Goal: Task Accomplishment & Management: Manage account settings

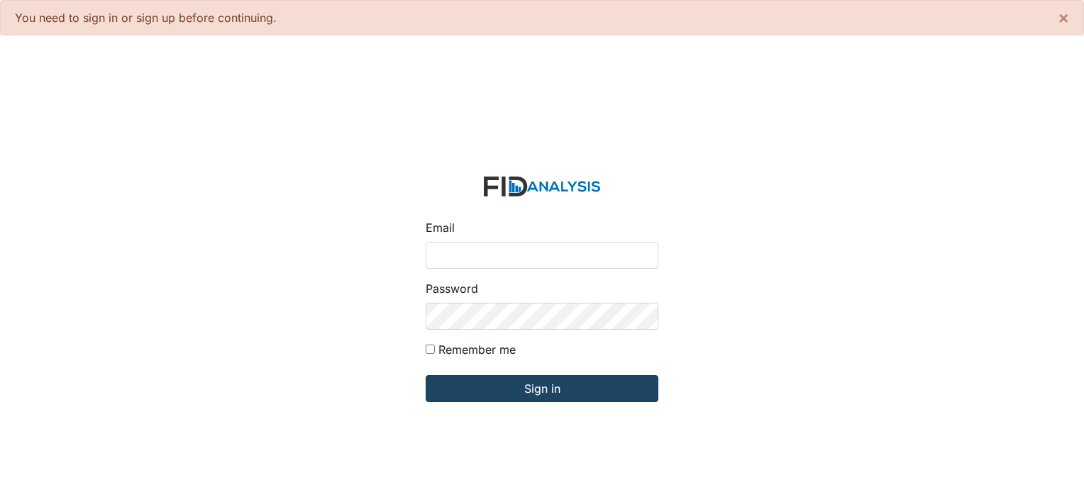
type input "[PERSON_NAME][EMAIL_ADDRESS][DOMAIN_NAME]"
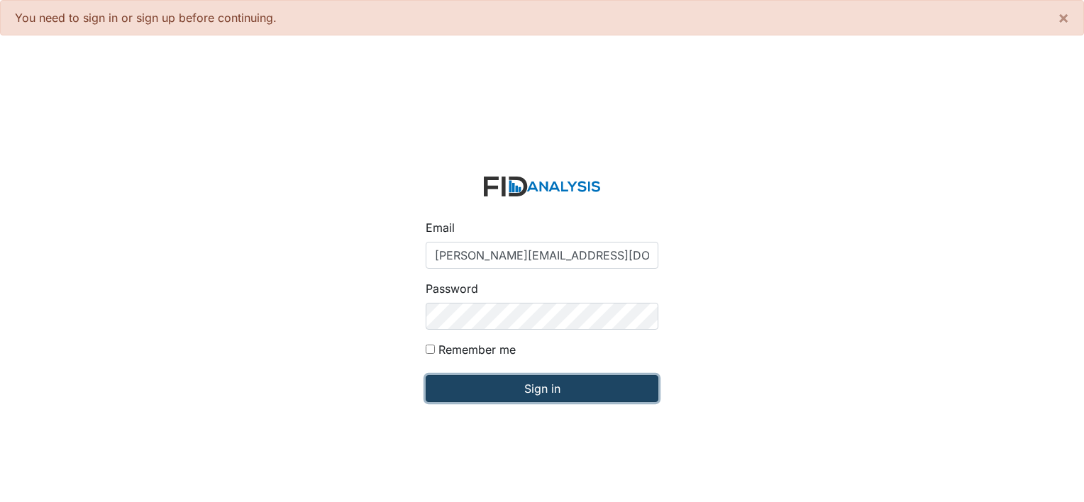
click at [535, 387] on input "Sign in" at bounding box center [542, 388] width 233 height 27
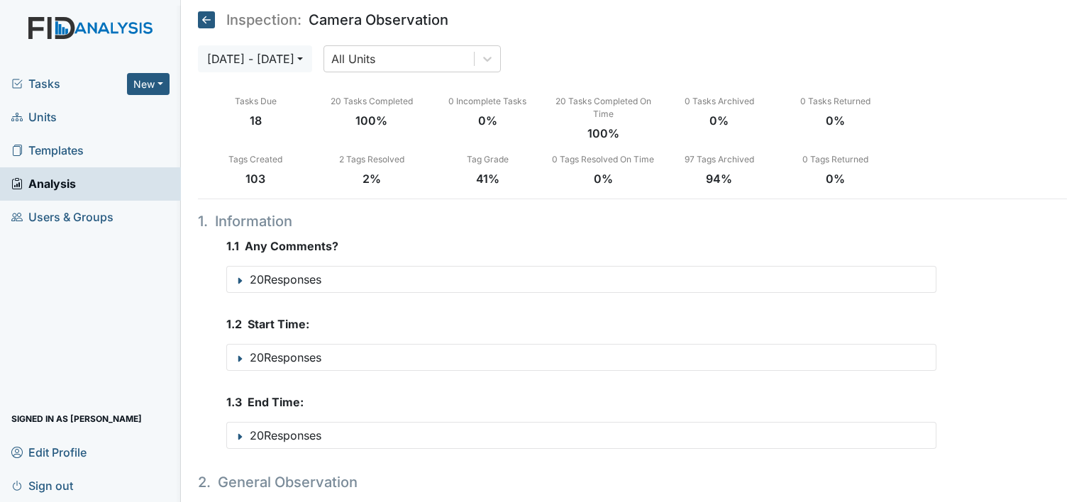
click at [37, 121] on span "Units" at bounding box center [33, 117] width 45 height 22
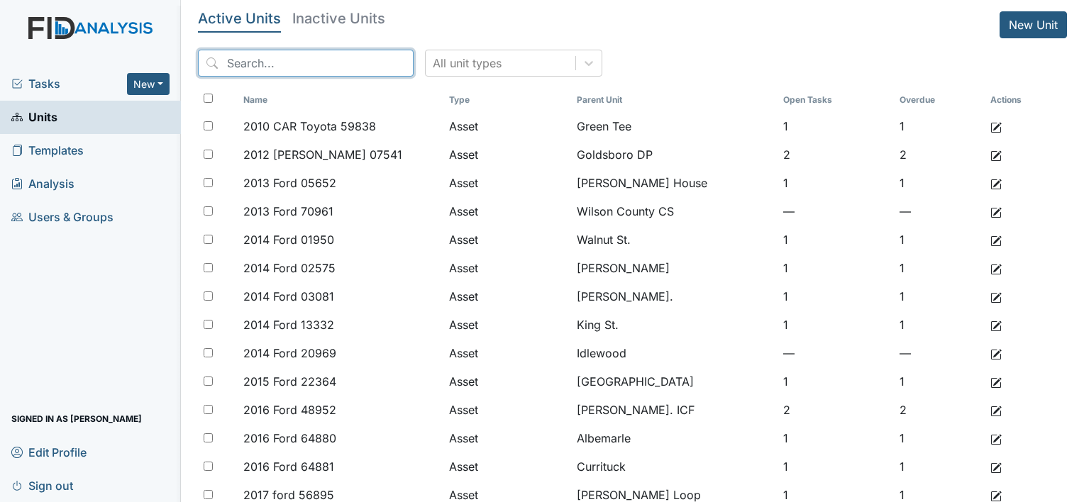
click at [263, 60] on input "search" at bounding box center [306, 63] width 216 height 27
type input "grey fox"
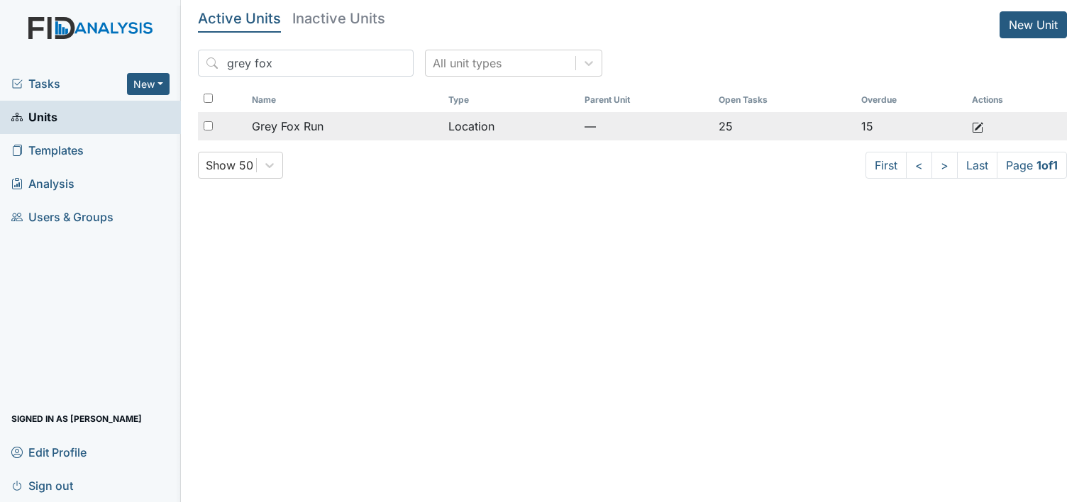
click at [284, 126] on span "Grey Fox Run" at bounding box center [288, 126] width 72 height 17
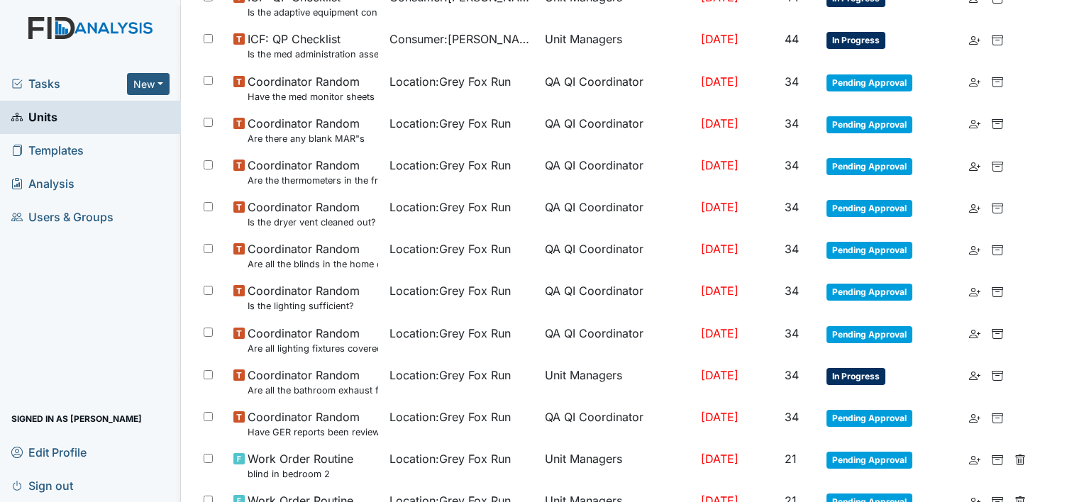
scroll to position [467, 0]
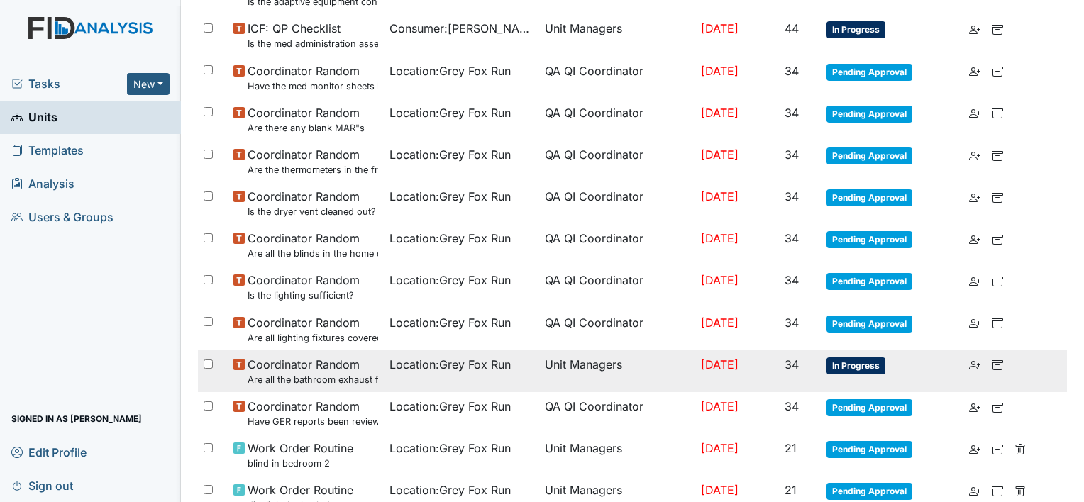
click at [859, 372] on span "In Progress" at bounding box center [855, 366] width 59 height 17
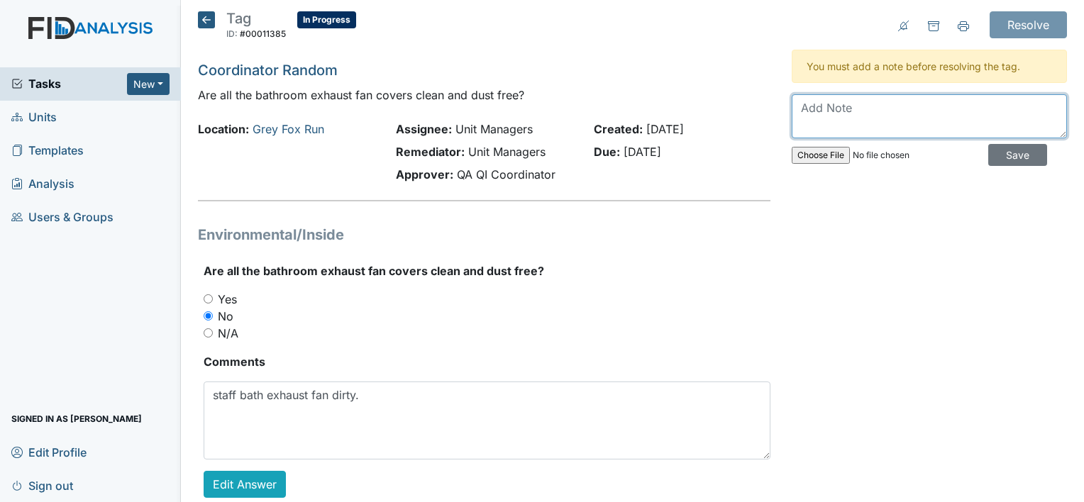
click at [874, 116] on textarea at bounding box center [929, 116] width 275 height 44
type textarea "was still dusty today. noah on second shift instructed to clean it will add to …"
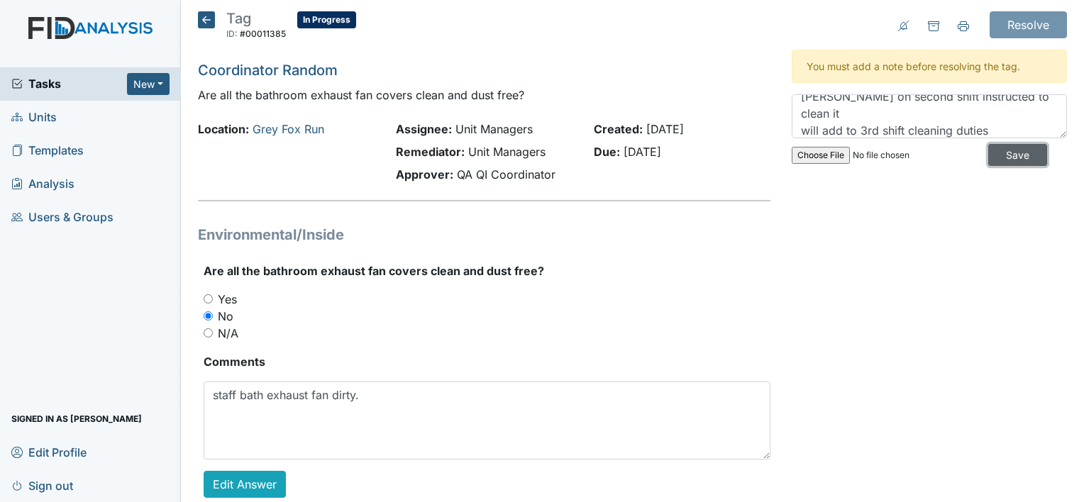
click at [1002, 150] on input "Save" at bounding box center [1017, 155] width 59 height 22
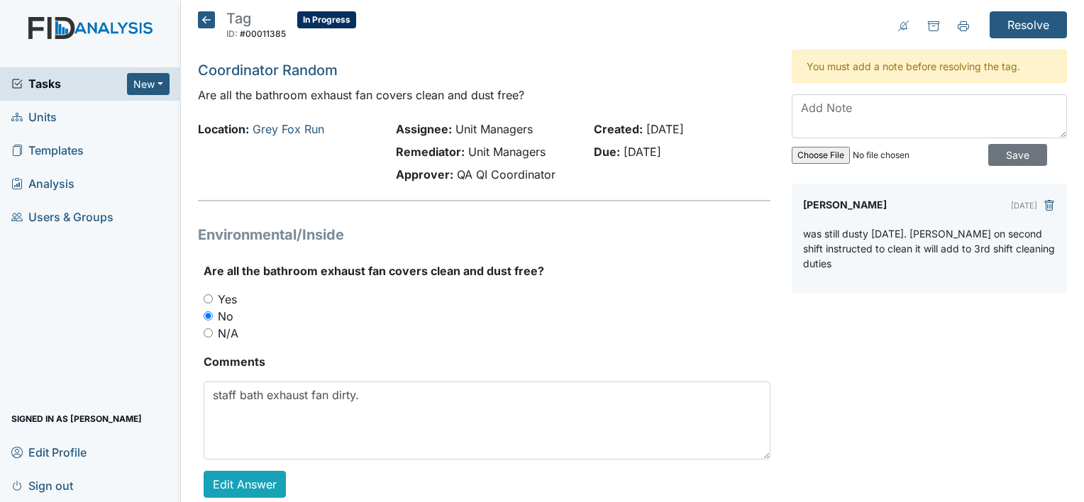
scroll to position [0, 0]
click at [1021, 28] on input "Resolve" at bounding box center [1028, 24] width 77 height 27
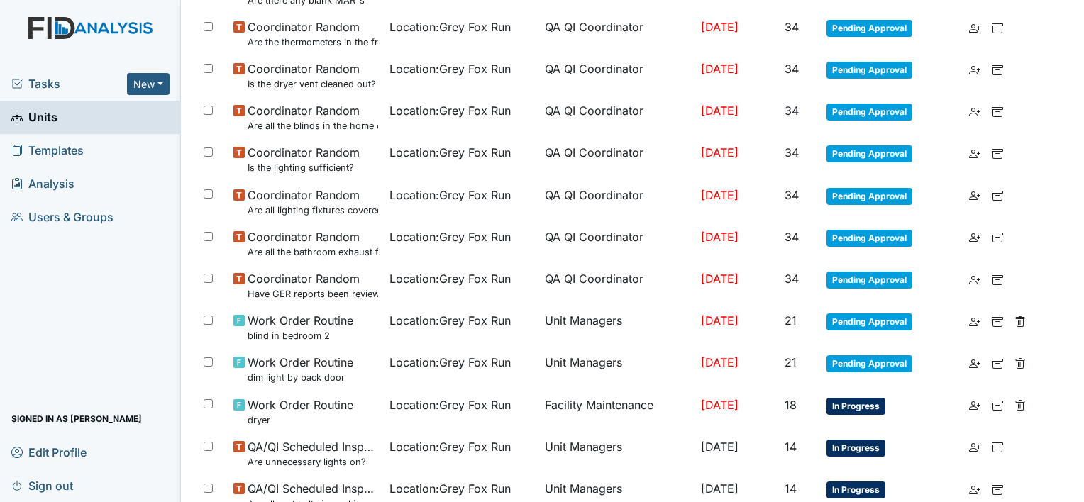
scroll to position [640, 0]
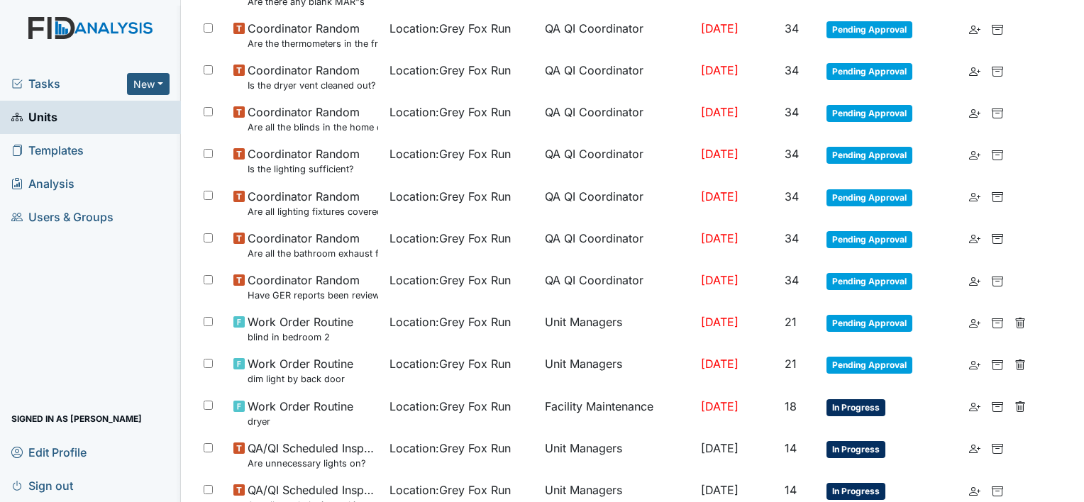
click at [36, 118] on span "Units" at bounding box center [34, 117] width 46 height 22
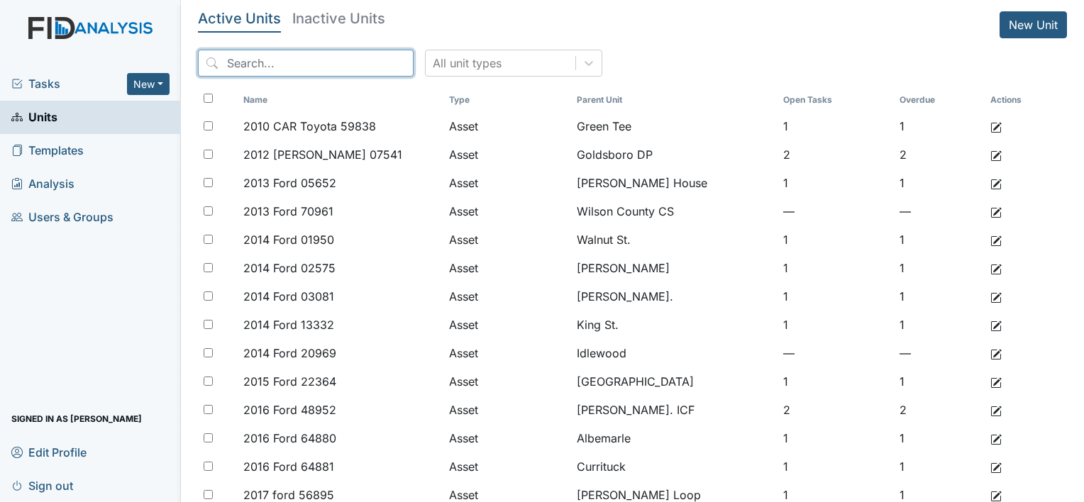
click at [297, 67] on input "search" at bounding box center [306, 63] width 216 height 27
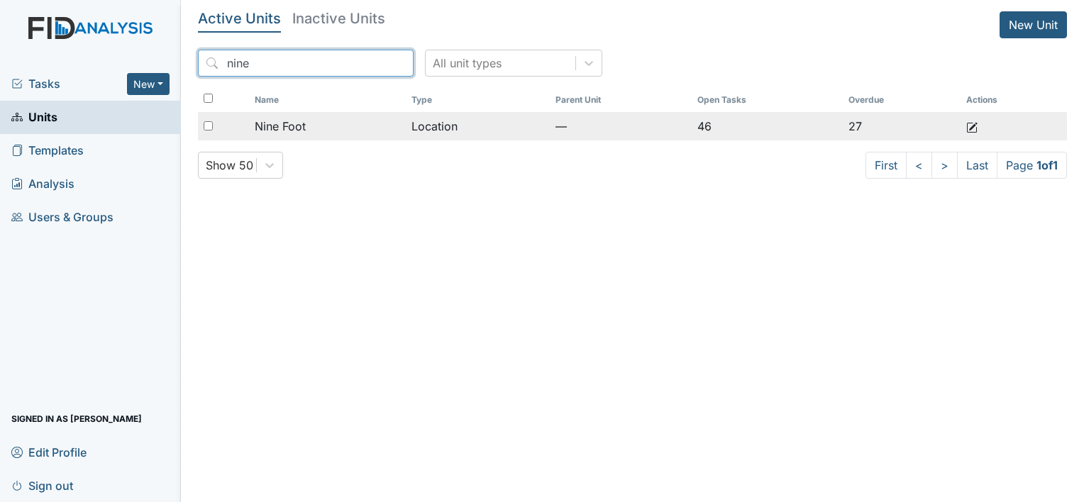
type input "nine"
click at [294, 125] on span "Nine Foot" at bounding box center [280, 126] width 51 height 17
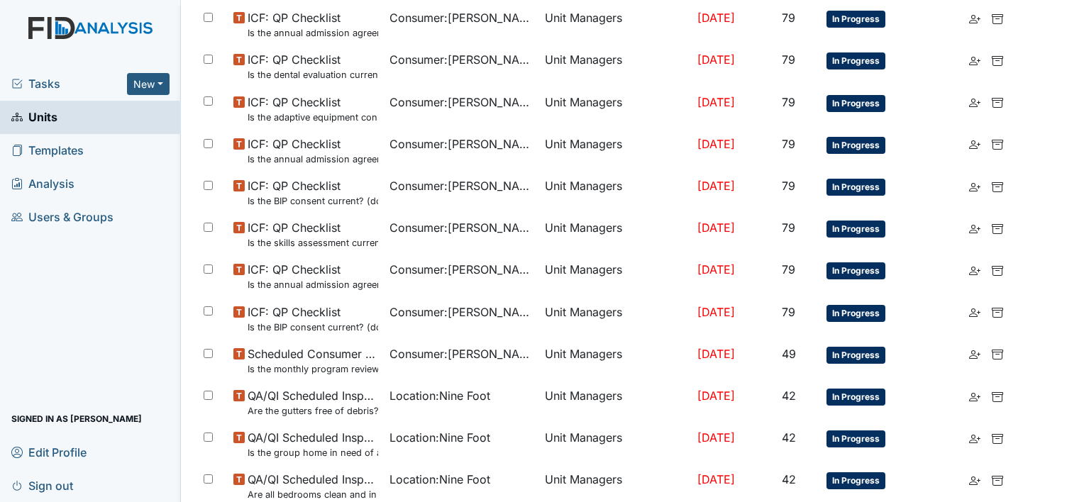
scroll to position [953, 0]
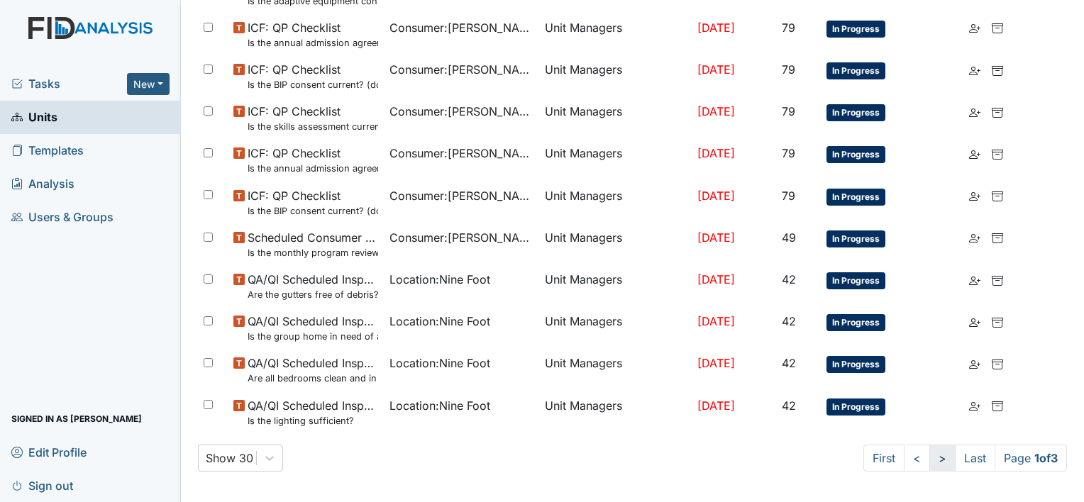
click at [929, 456] on link ">" at bounding box center [942, 458] width 26 height 27
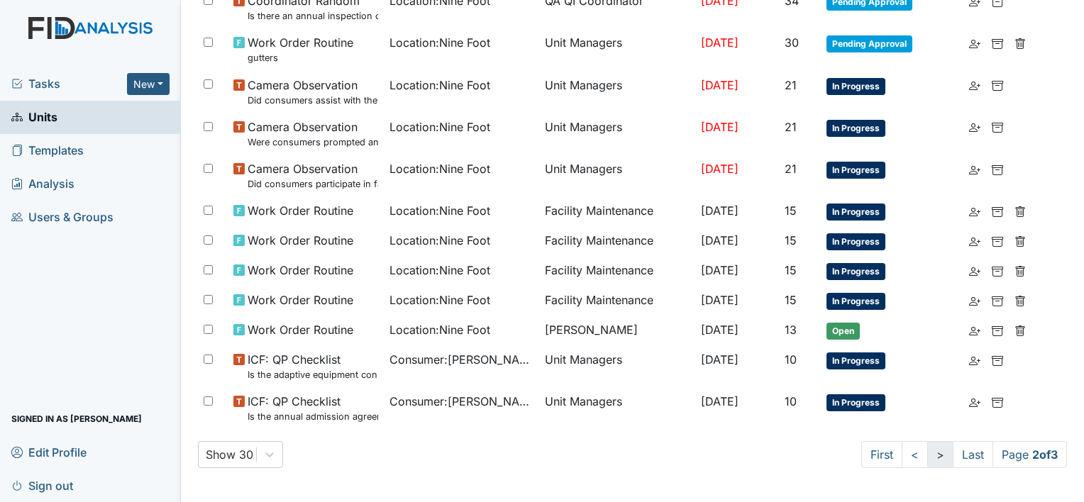
scroll to position [940, 0]
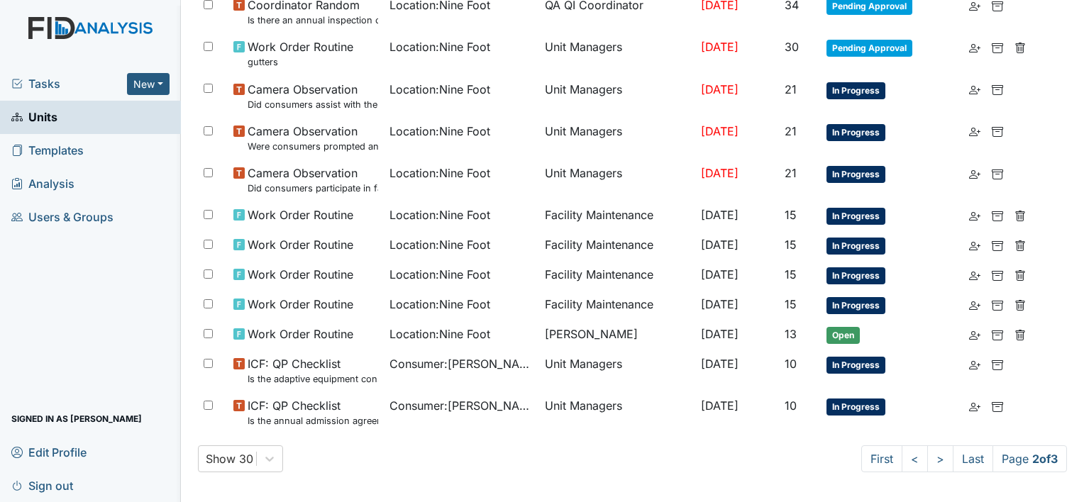
drag, startPoint x: 1071, startPoint y: 360, endPoint x: 1081, endPoint y: 248, distance: 112.5
click at [1081, 248] on main "Location: Nine Foot Assign Assign Form Assign Inspection Assign Document Assign…" at bounding box center [632, 251] width 903 height 502
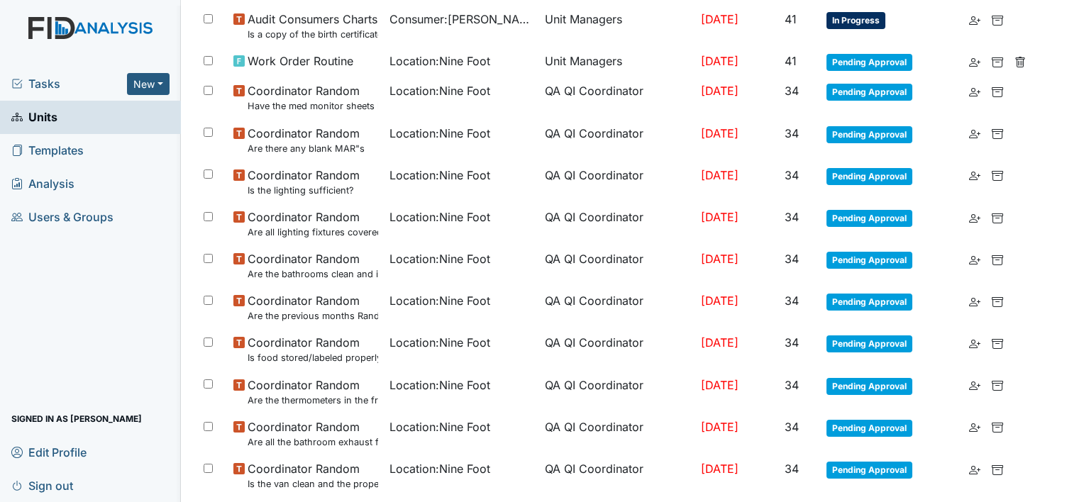
scroll to position [381, 0]
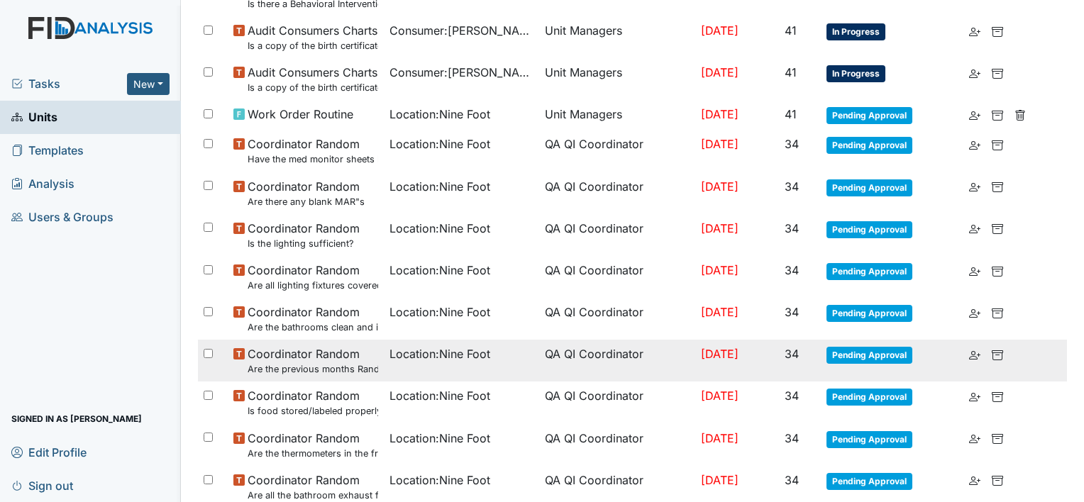
click at [871, 355] on span "Pending Approval" at bounding box center [869, 355] width 86 height 17
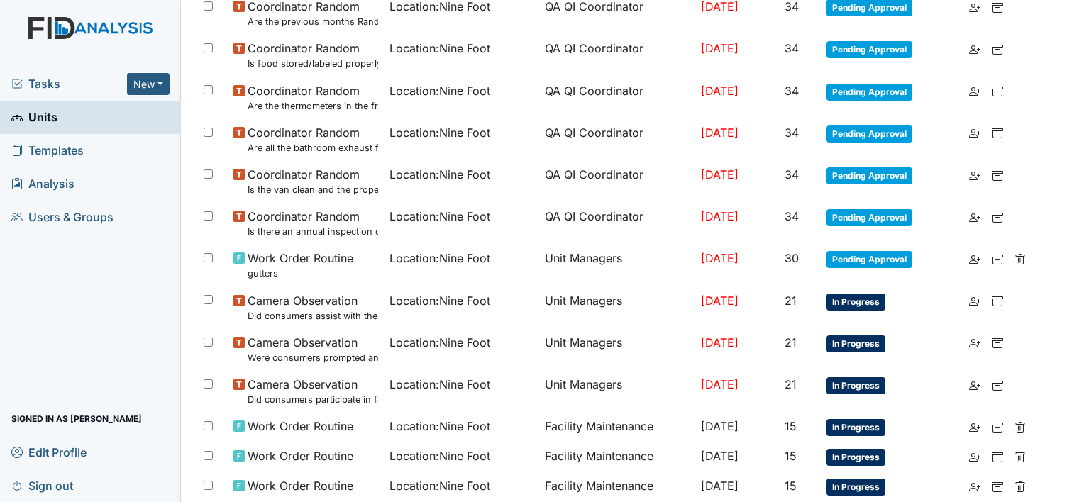
scroll to position [726, 0]
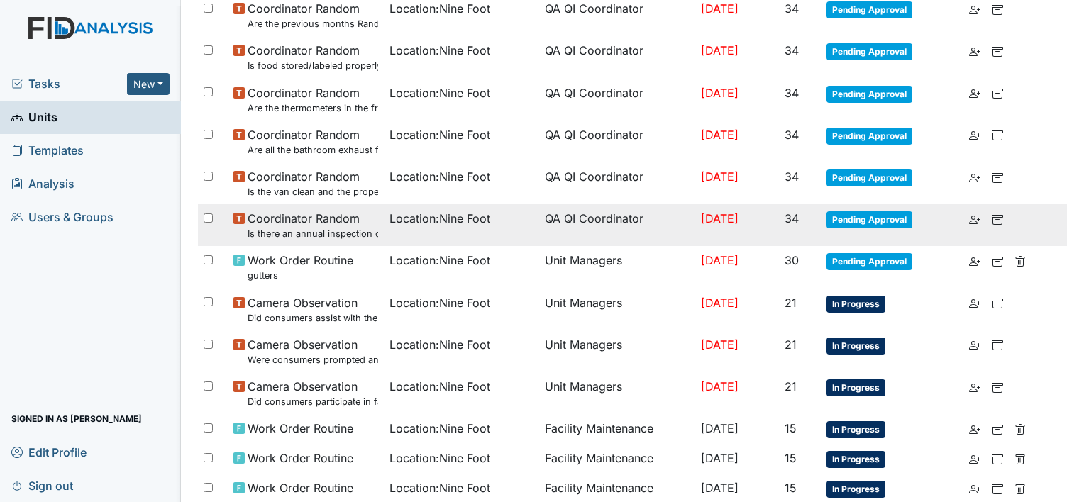
click at [875, 219] on span "Pending Approval" at bounding box center [869, 219] width 86 height 17
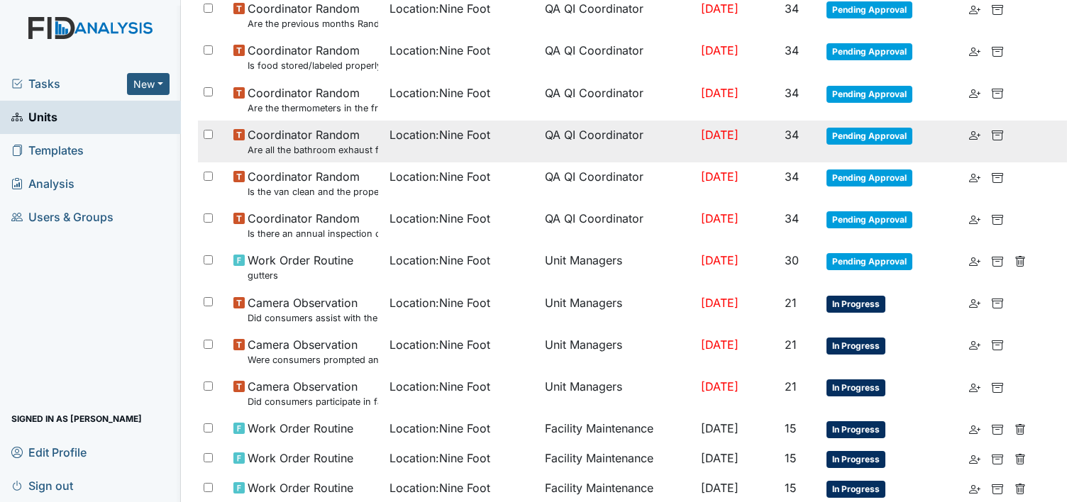
click at [323, 138] on span "Coordinator Random Are all the bathroom exhaust fan covers clean and dust free?" at bounding box center [313, 141] width 131 height 31
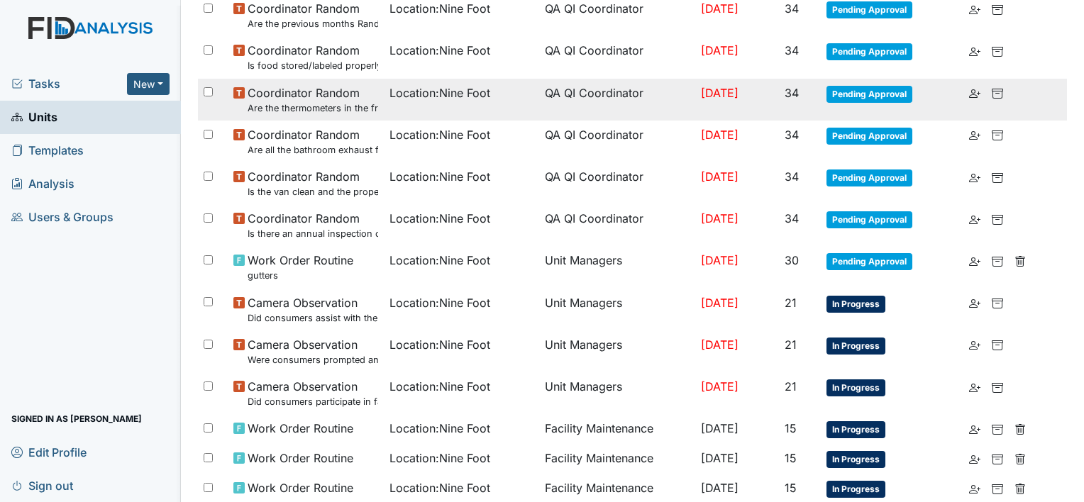
click at [331, 108] on small "Are the thermometers in the freezer reading between 0 degrees and 10 degrees?" at bounding box center [313, 107] width 131 height 13
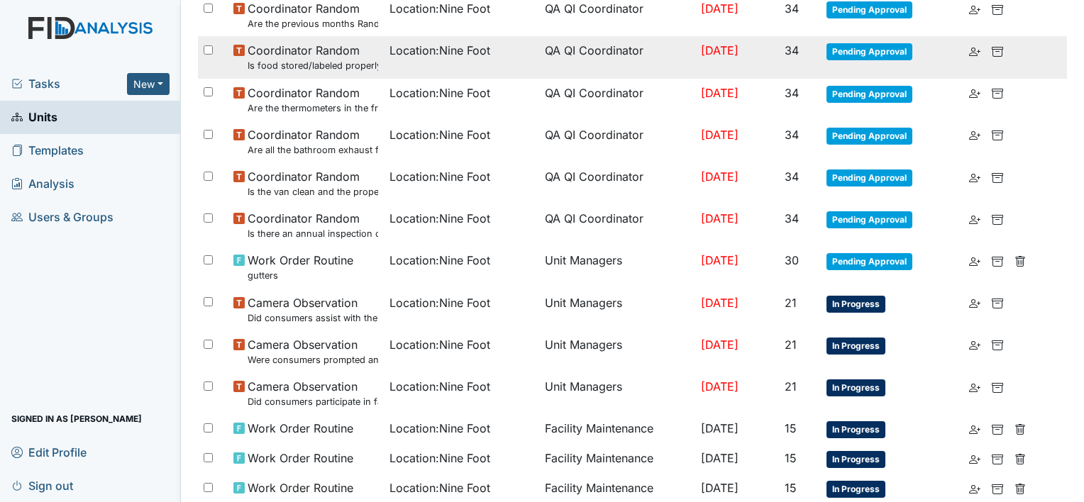
click at [332, 63] on small "Is food stored/labeled properly?" at bounding box center [313, 65] width 131 height 13
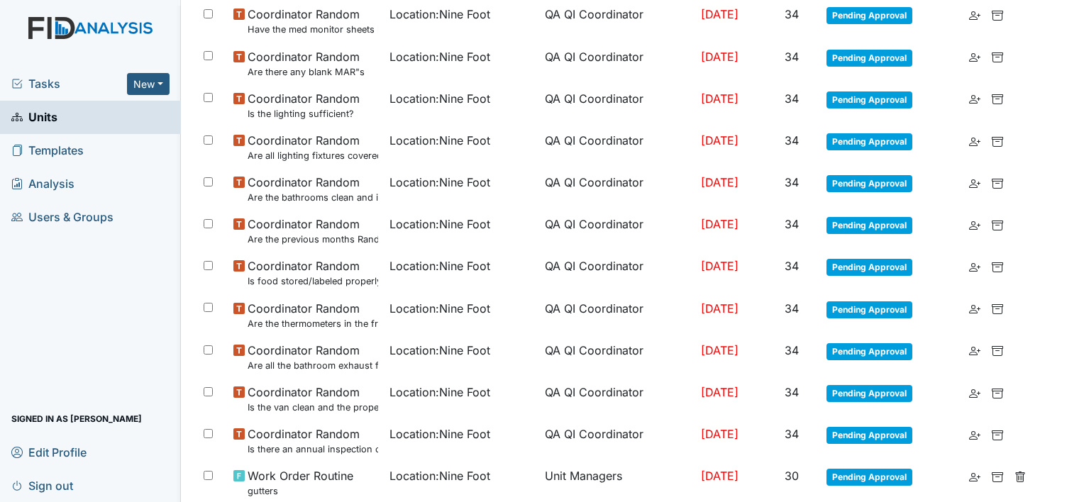
scroll to position [505, 0]
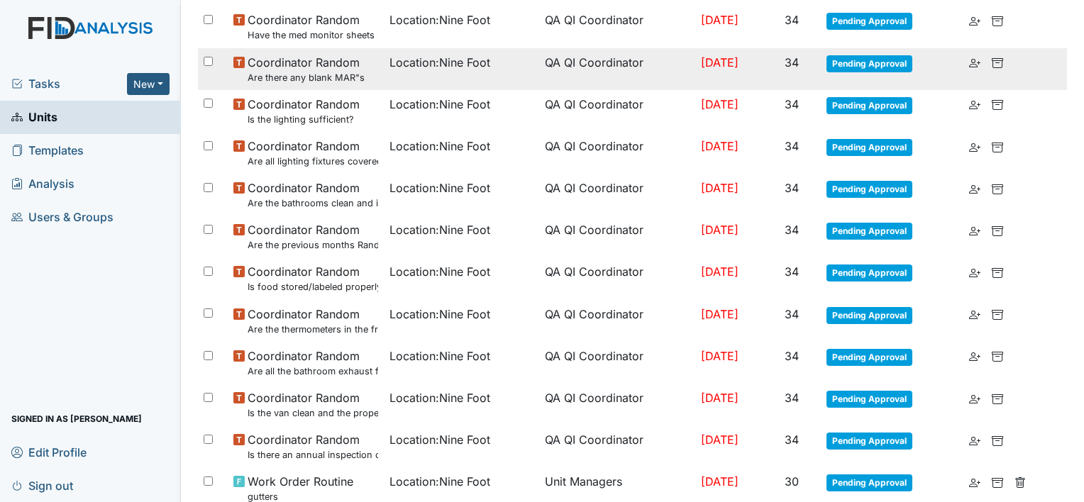
click at [338, 71] on small "Are there any blank MAR"s" at bounding box center [306, 77] width 117 height 13
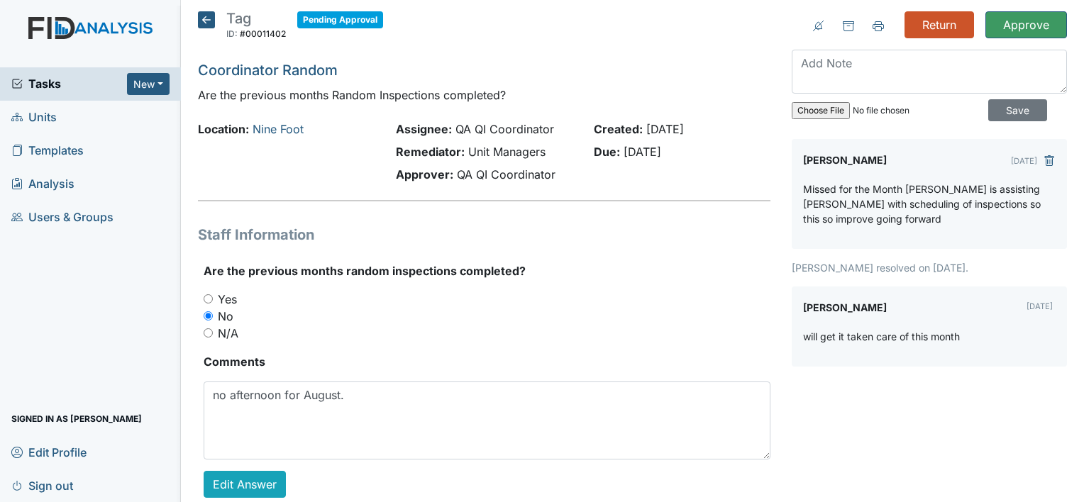
scroll to position [28, 0]
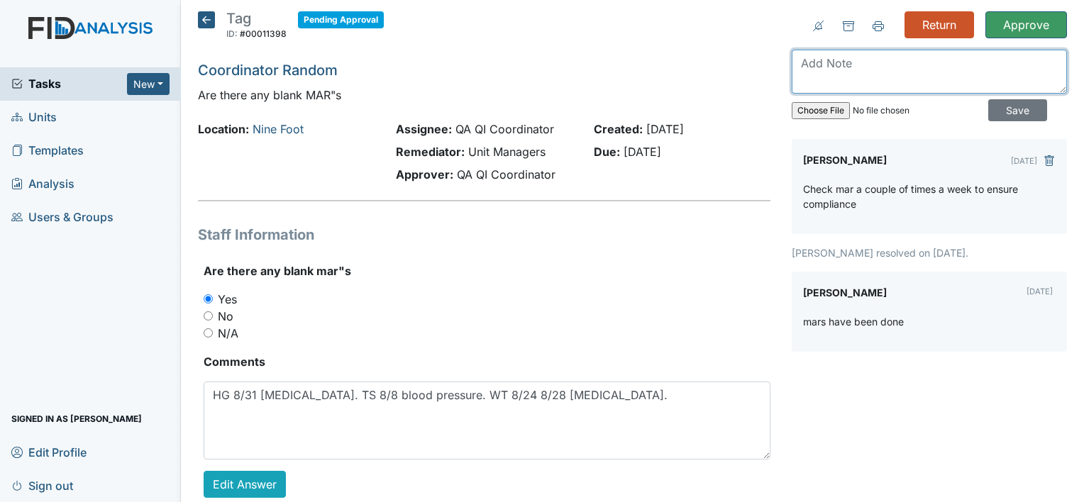
click at [834, 62] on textarea at bounding box center [929, 72] width 275 height 44
type textarea "no blanks for October"
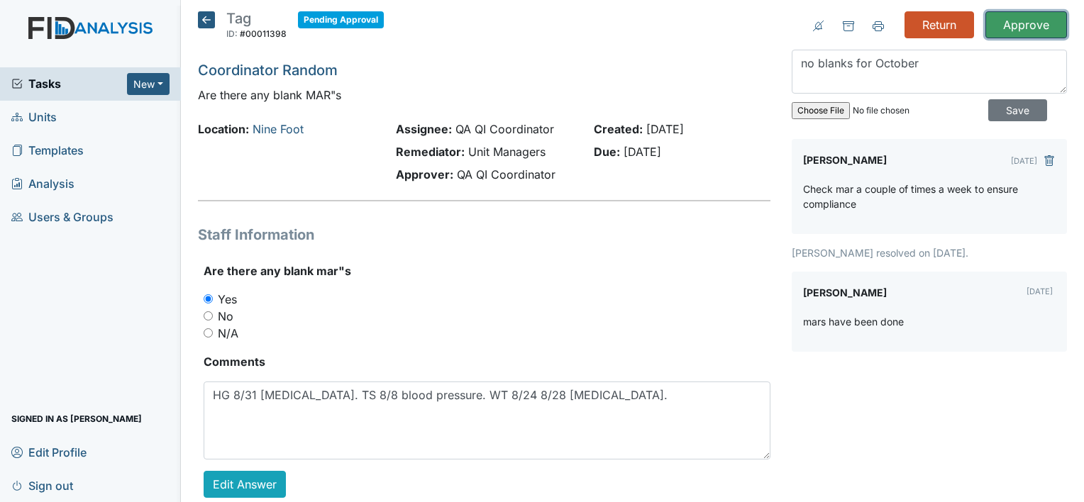
click at [1036, 23] on input "Approve" at bounding box center [1026, 24] width 82 height 27
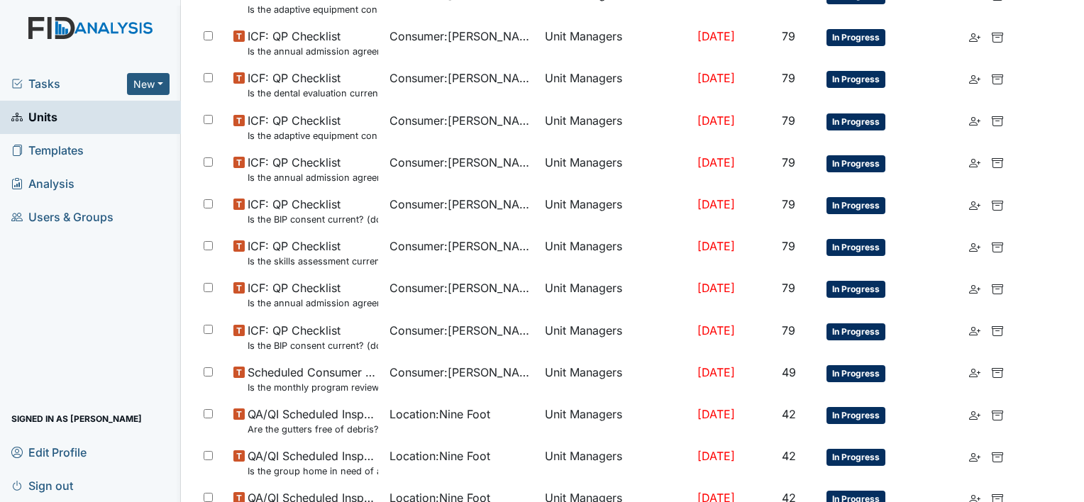
scroll to position [999, 0]
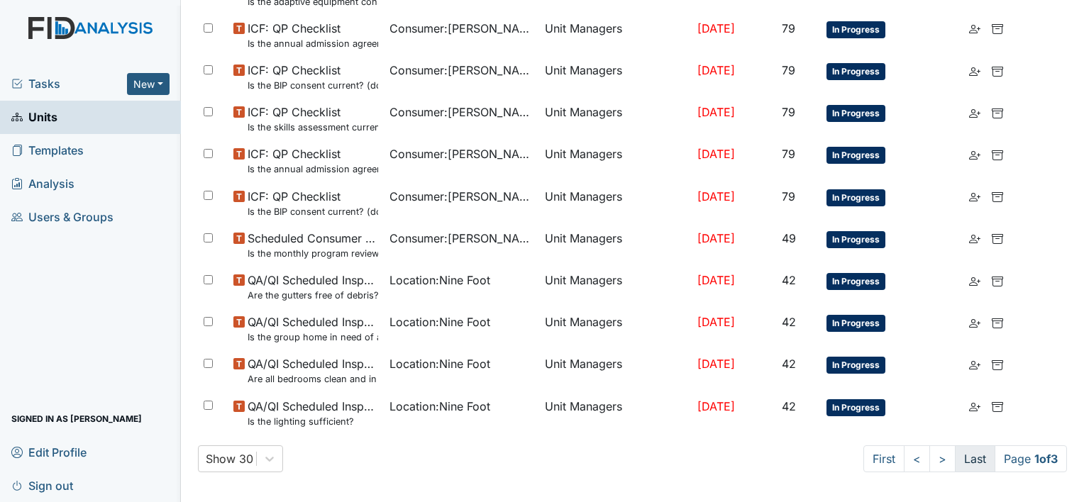
click at [955, 458] on link "Last" at bounding box center [975, 458] width 40 height 27
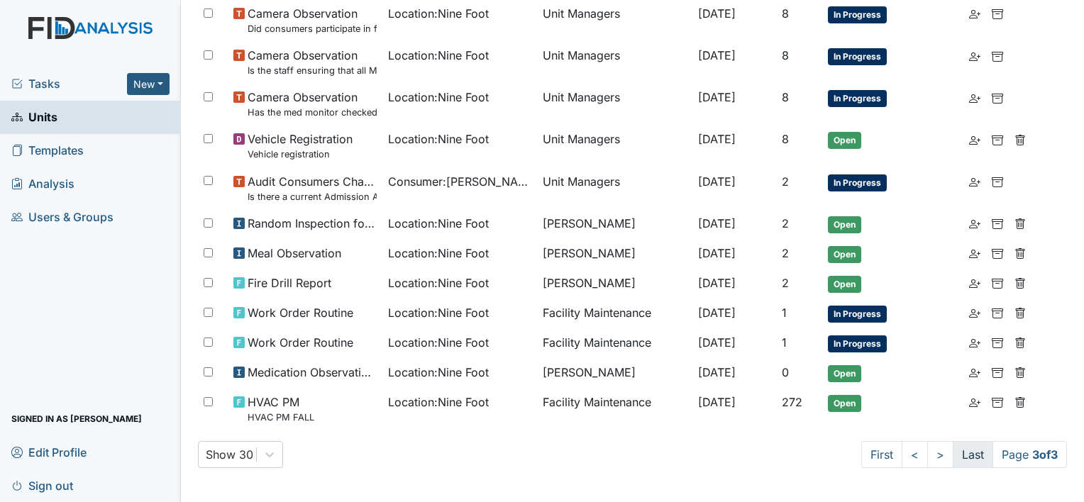
scroll to position [919, 0]
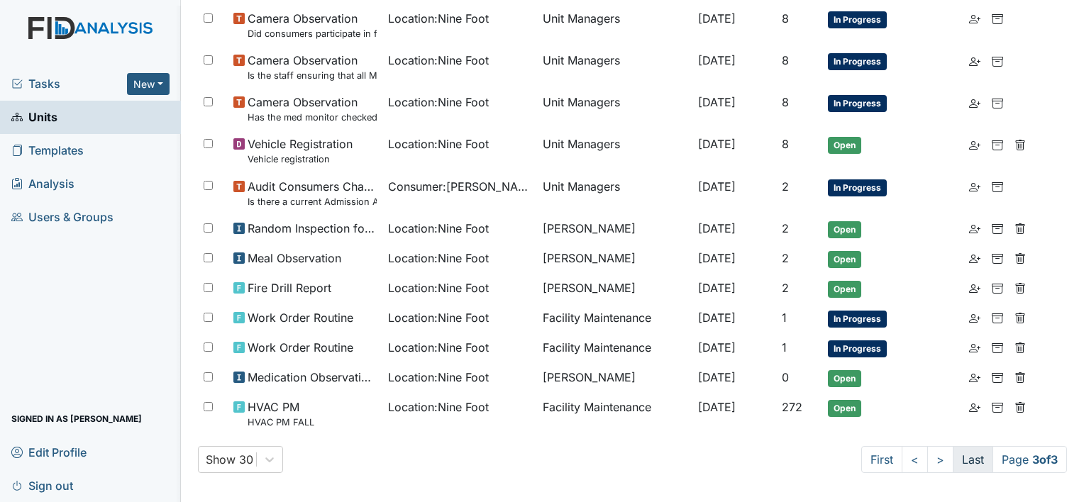
click at [953, 458] on link "Last" at bounding box center [973, 459] width 40 height 27
click at [908, 447] on link "<" at bounding box center [915, 459] width 26 height 27
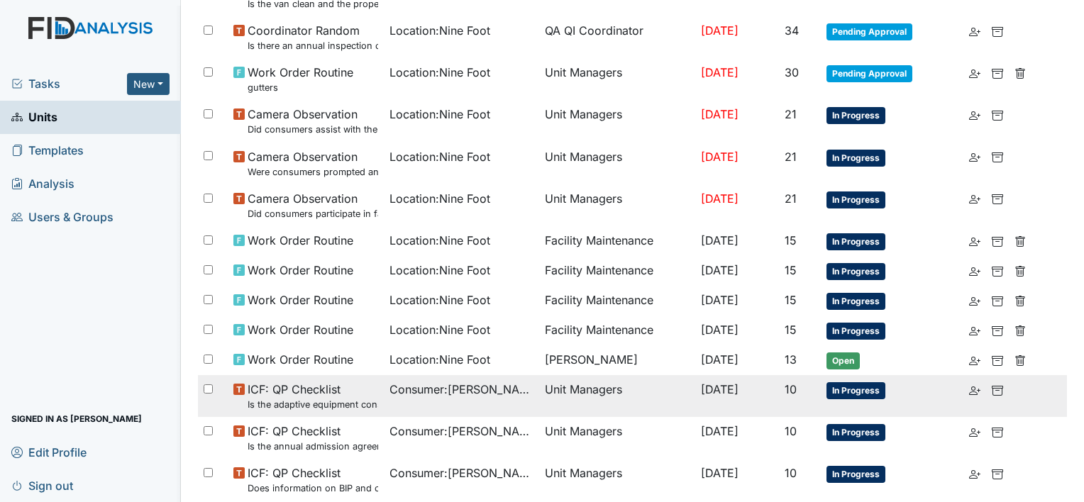
scroll to position [932, 0]
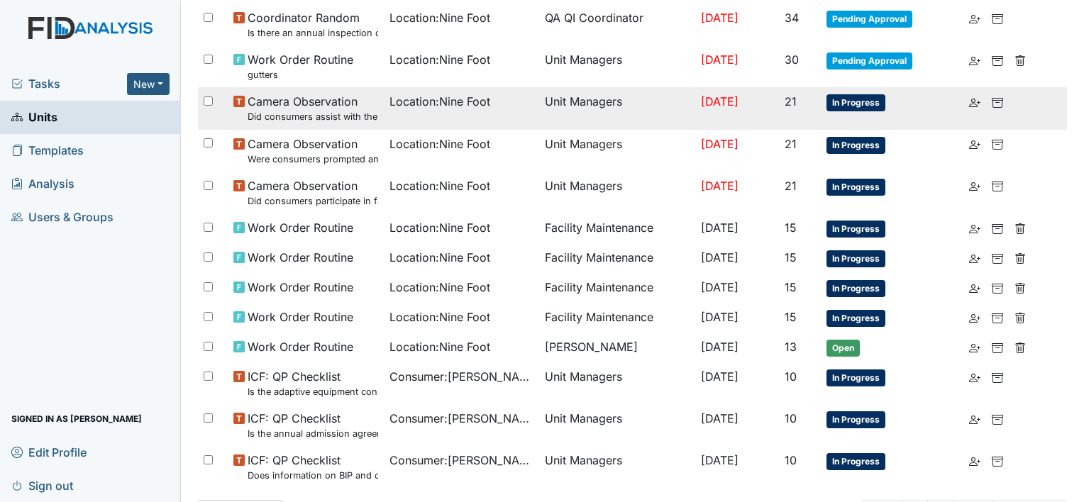
click at [876, 99] on span "In Progress" at bounding box center [855, 102] width 59 height 17
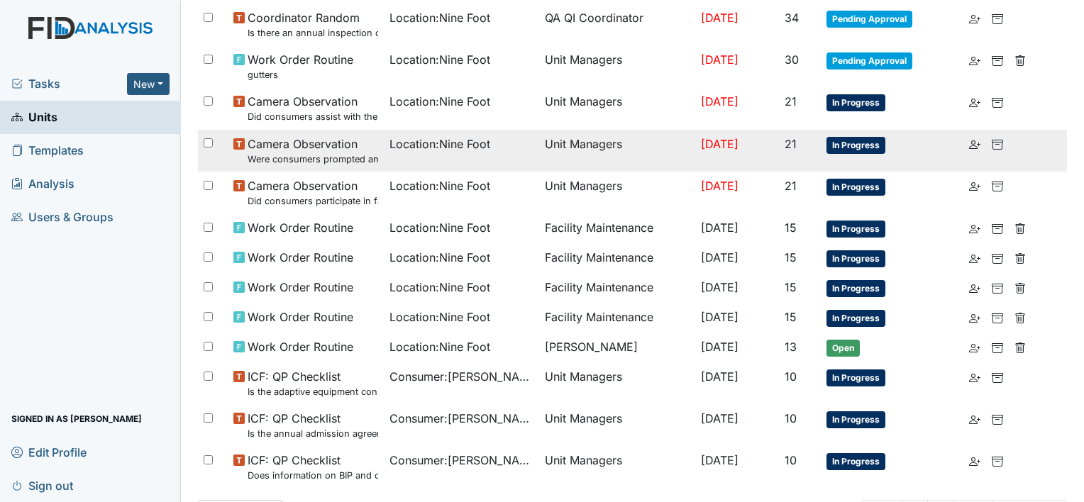
click at [517, 144] on td "Location : Nine Foot" at bounding box center [462, 151] width 156 height 42
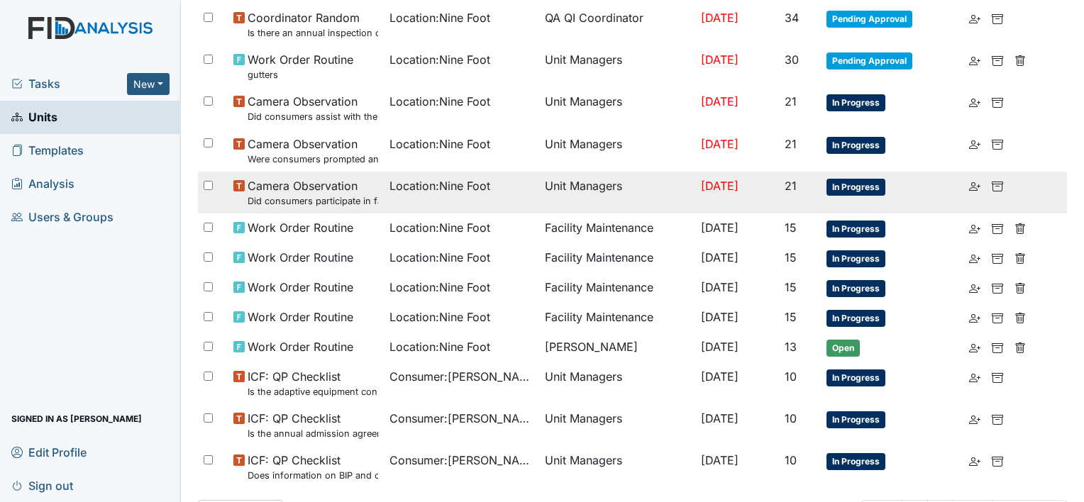
click at [340, 190] on span "Camera Observation Did consumers participate in family style dining?" at bounding box center [313, 192] width 131 height 31
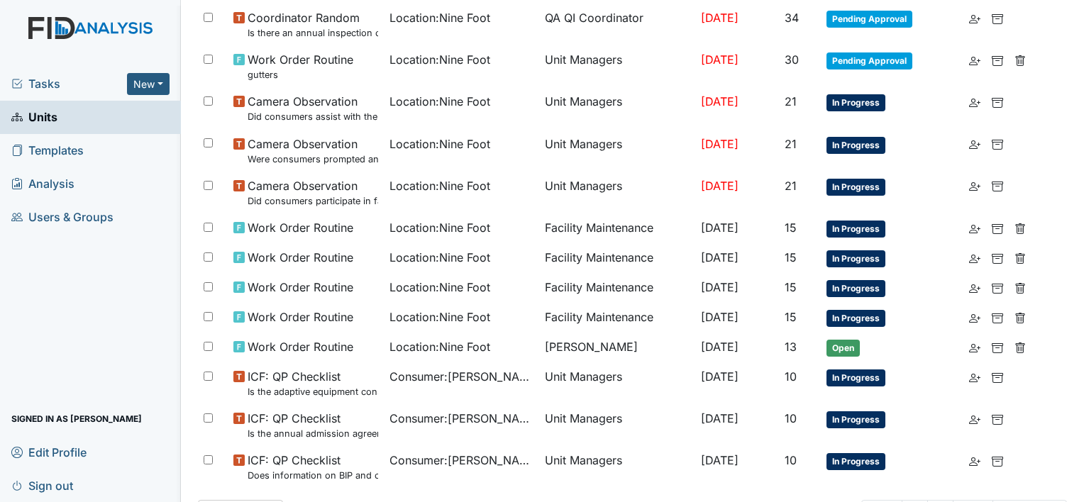
scroll to position [987, 0]
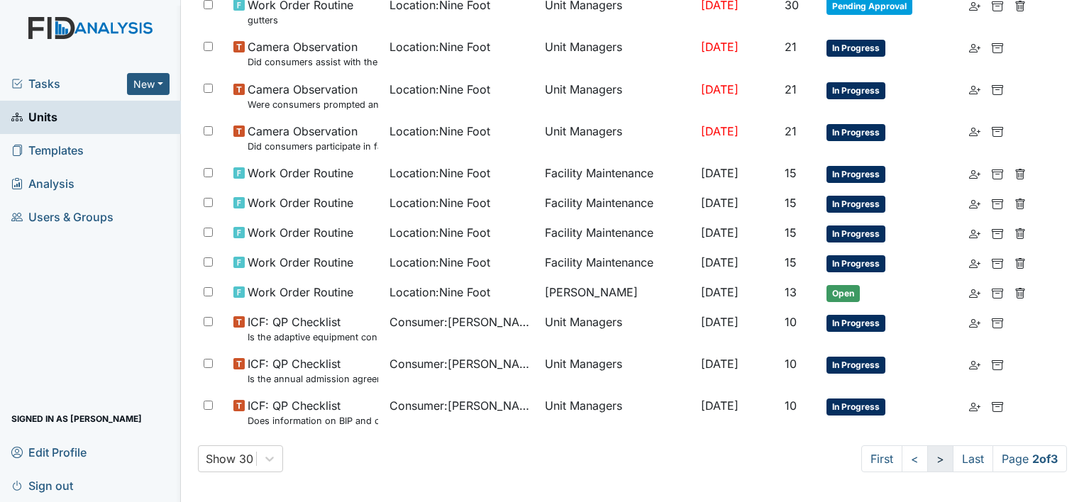
click at [933, 459] on link ">" at bounding box center [940, 458] width 26 height 27
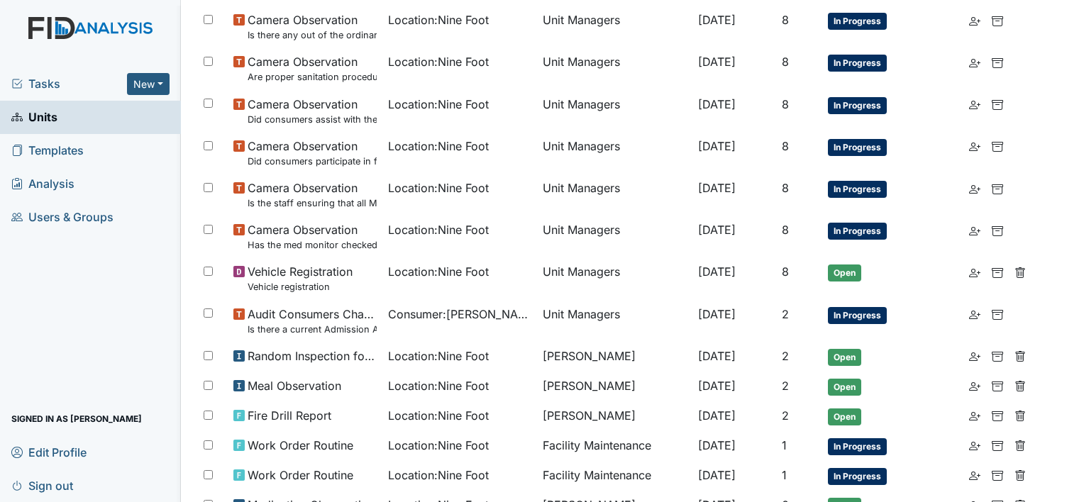
scroll to position [919, 0]
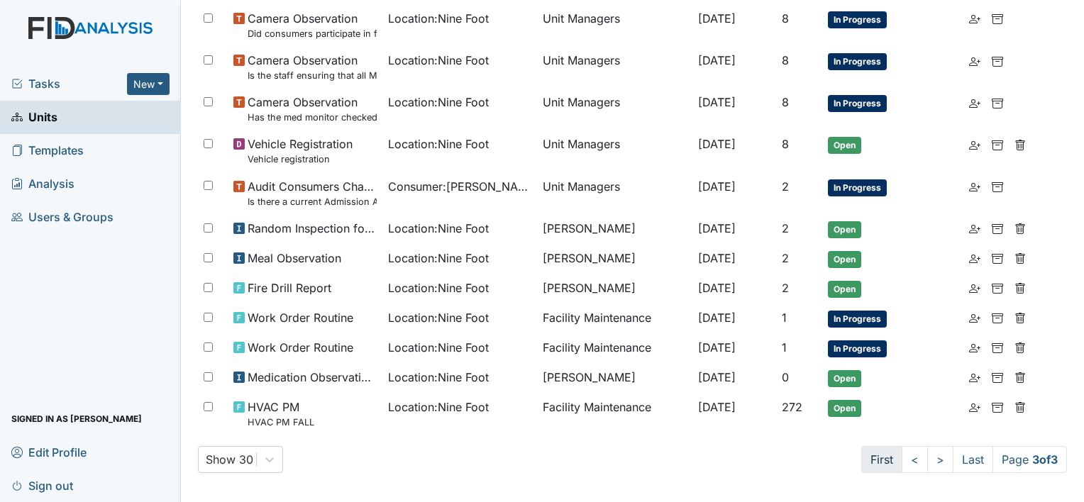
click at [867, 459] on link "First" at bounding box center [881, 459] width 41 height 27
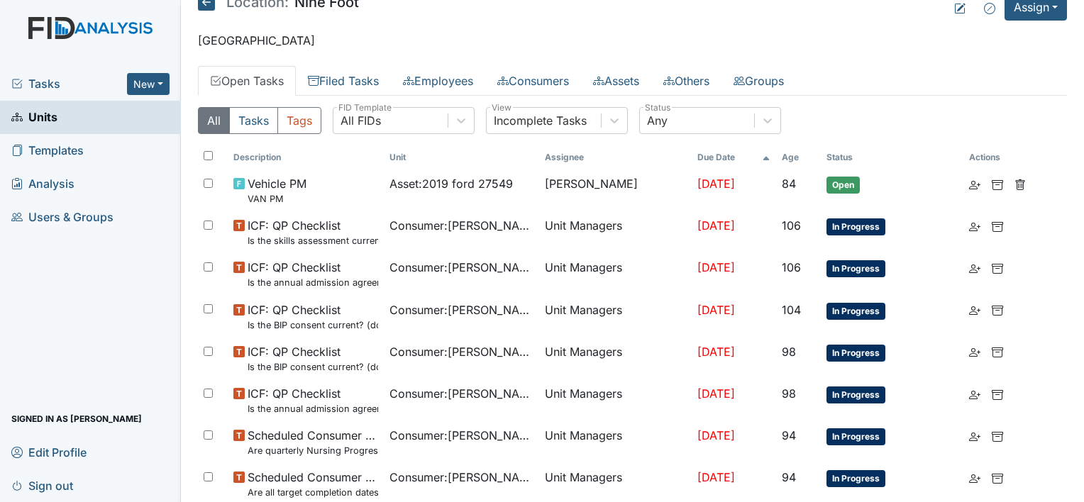
scroll to position [74, 0]
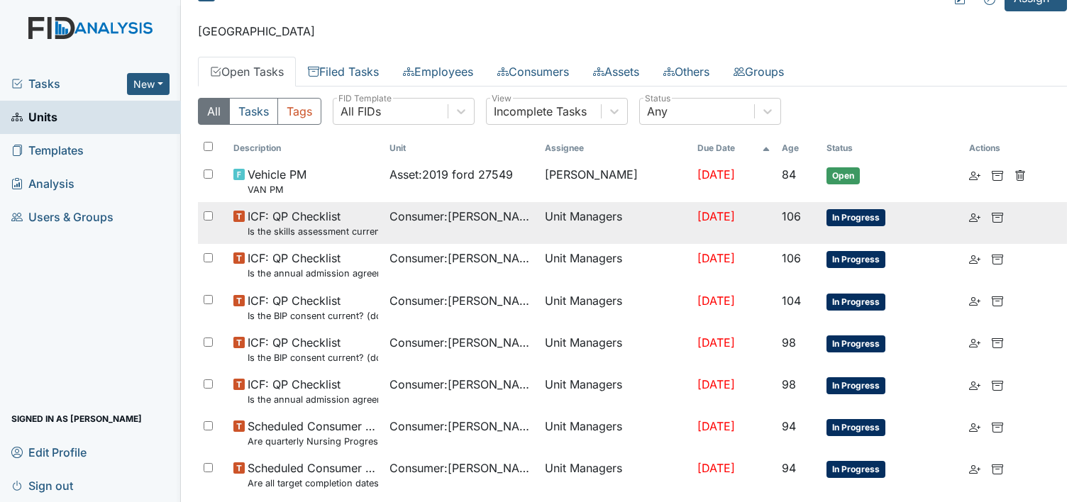
click at [853, 221] on span "In Progress" at bounding box center [855, 217] width 59 height 17
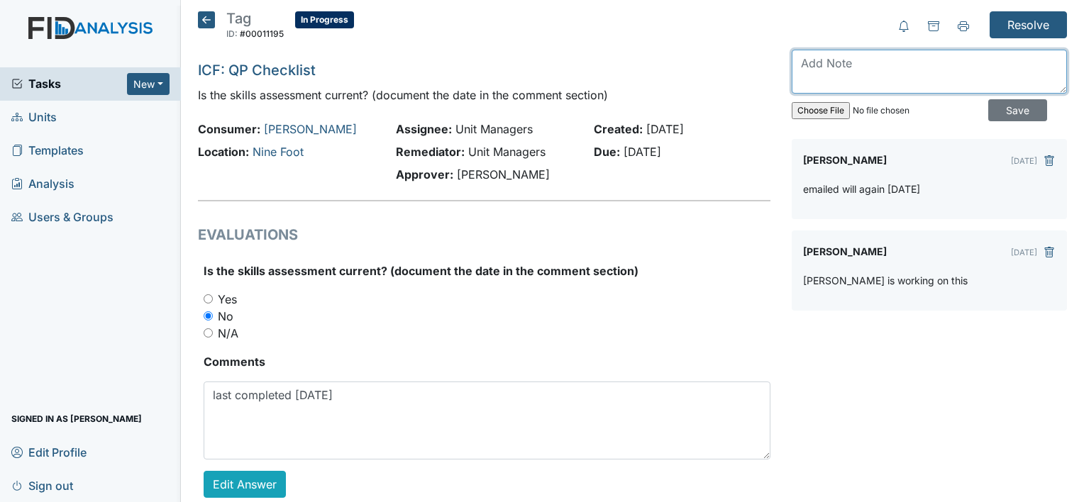
click at [889, 74] on textarea at bounding box center [929, 72] width 275 height 44
click at [832, 23] on div "Resolve" at bounding box center [929, 24] width 275 height 27
click at [839, 58] on textarea at bounding box center [929, 72] width 275 height 44
type textarea "e"
type textarea "completed"
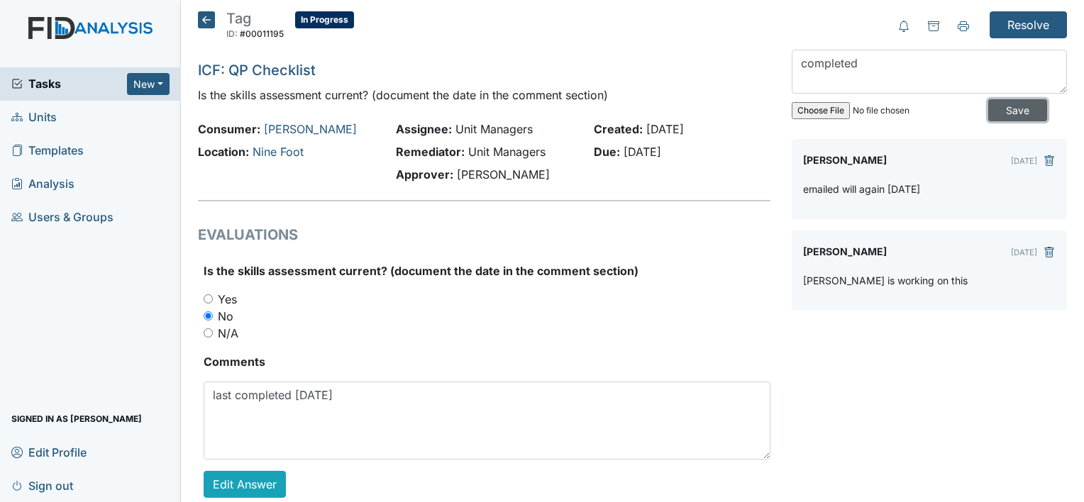
click at [993, 108] on input "Save" at bounding box center [1017, 110] width 59 height 22
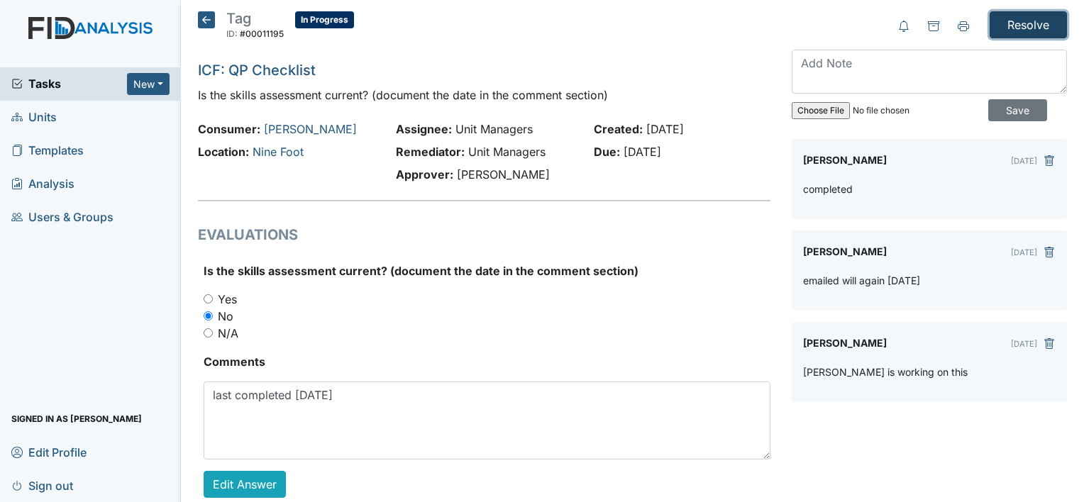
click at [1020, 31] on input "Resolve" at bounding box center [1028, 24] width 77 height 27
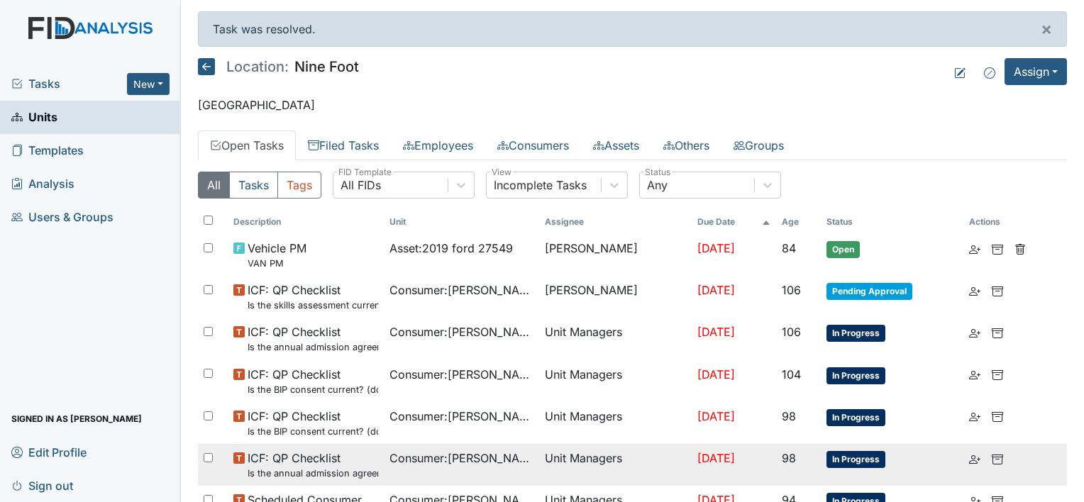
click at [865, 459] on span "In Progress" at bounding box center [855, 459] width 59 height 17
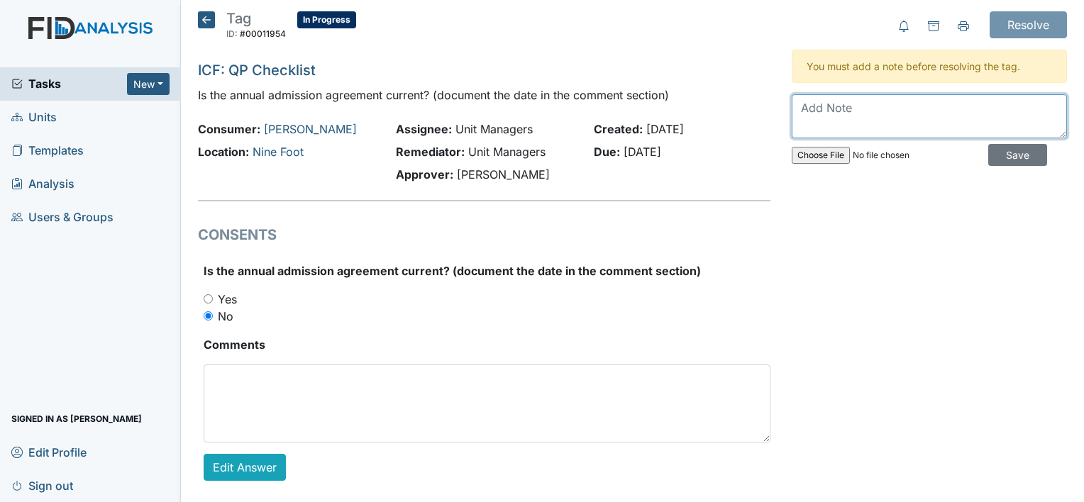
click at [893, 103] on textarea at bounding box center [929, 116] width 275 height 44
type textarea "completed"
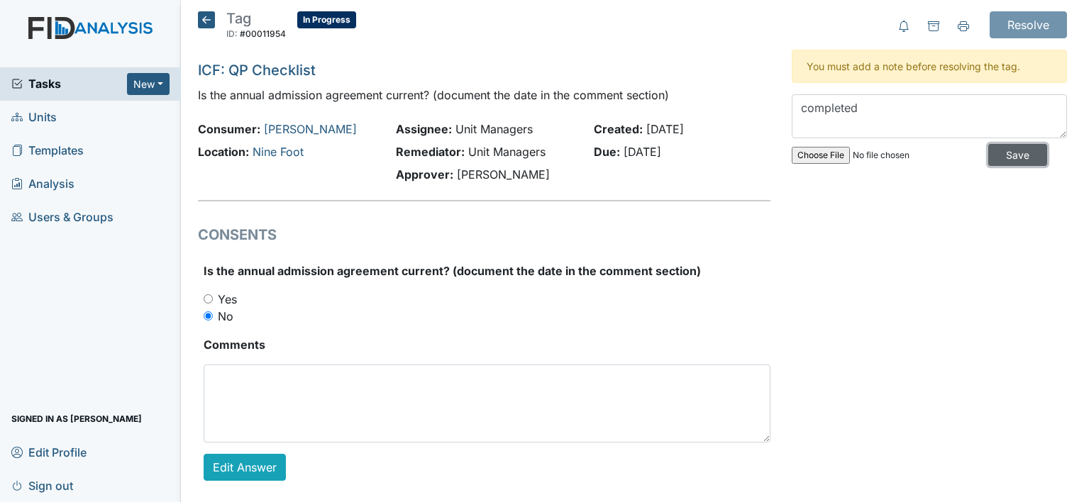
click at [993, 164] on input "Save" at bounding box center [1017, 155] width 59 height 22
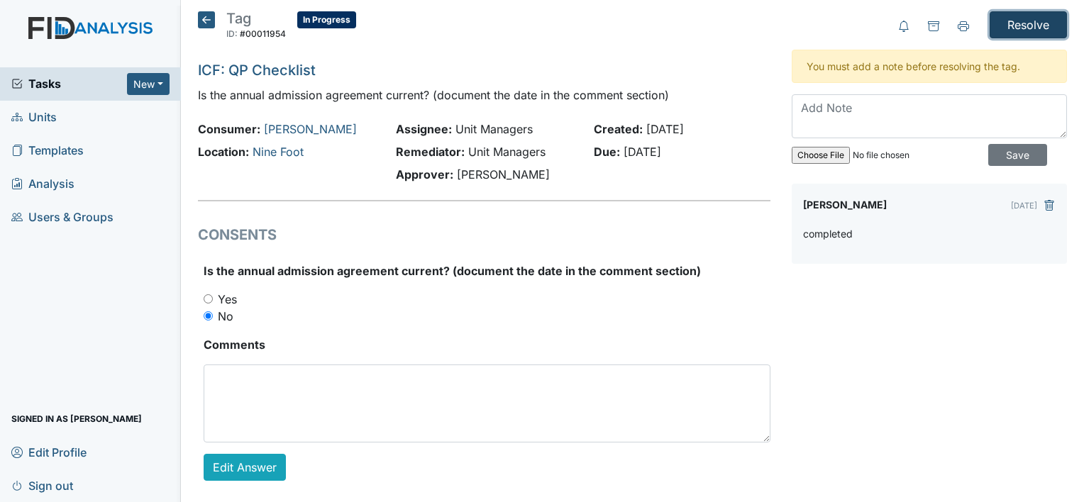
click at [1014, 26] on input "Resolve" at bounding box center [1028, 24] width 77 height 27
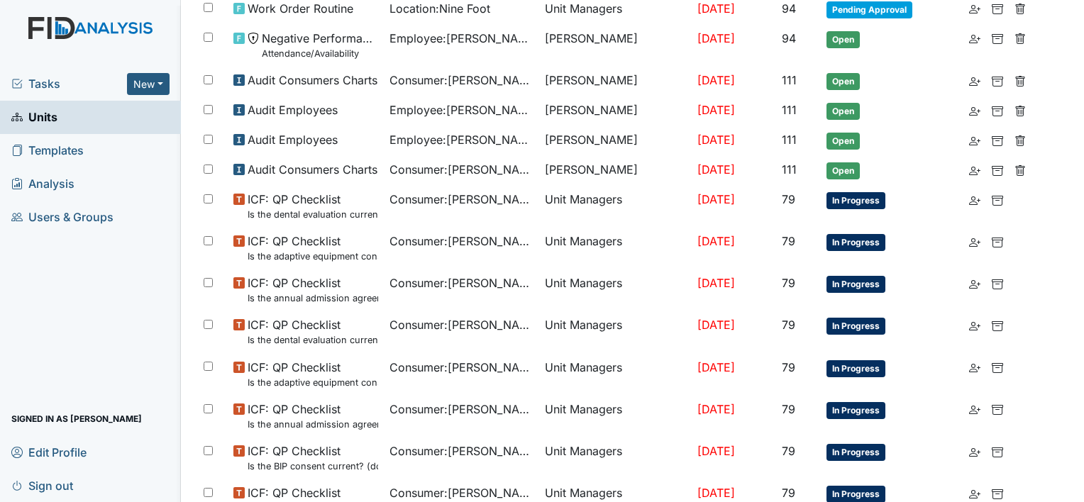
scroll to position [621, 0]
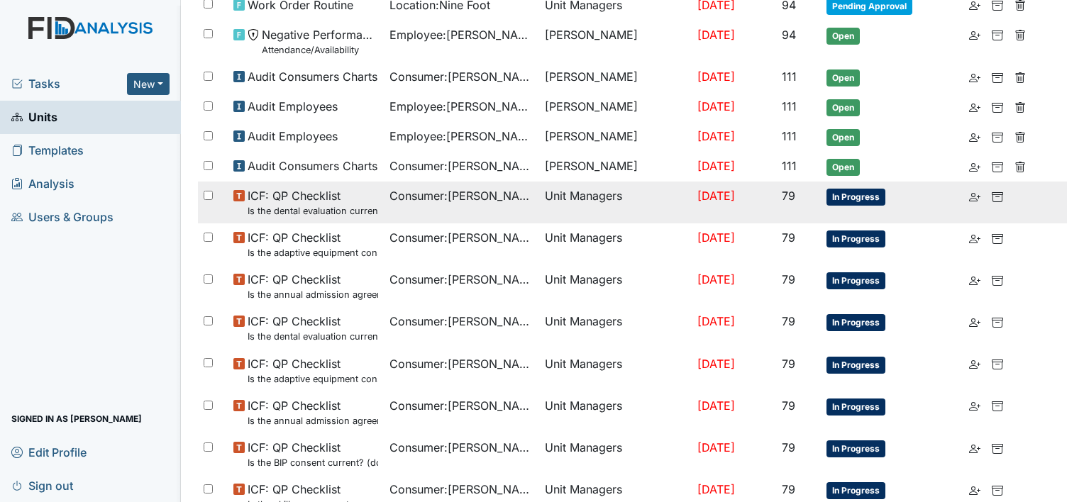
click at [855, 194] on span "In Progress" at bounding box center [855, 197] width 59 height 17
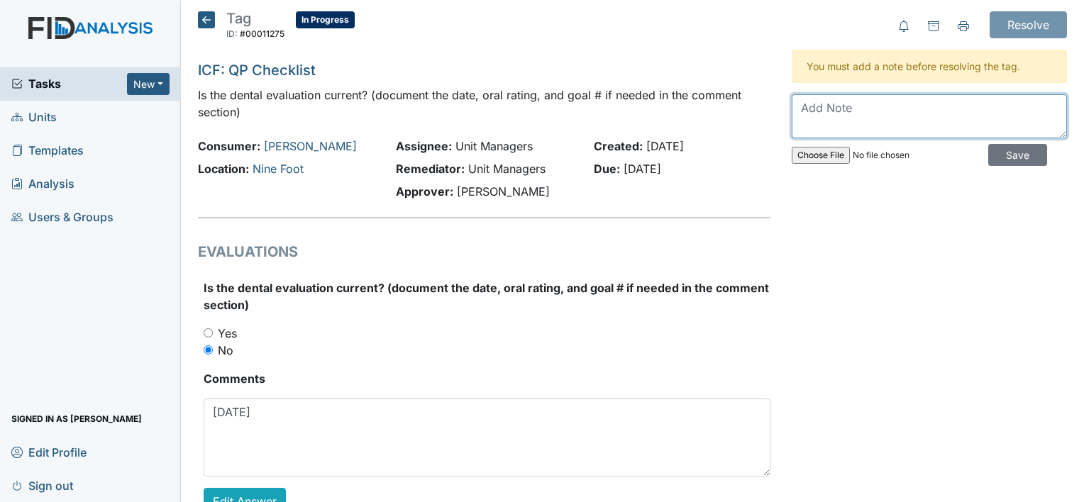
click at [838, 116] on textarea at bounding box center [929, 116] width 275 height 44
type textarea "9-18-2025"
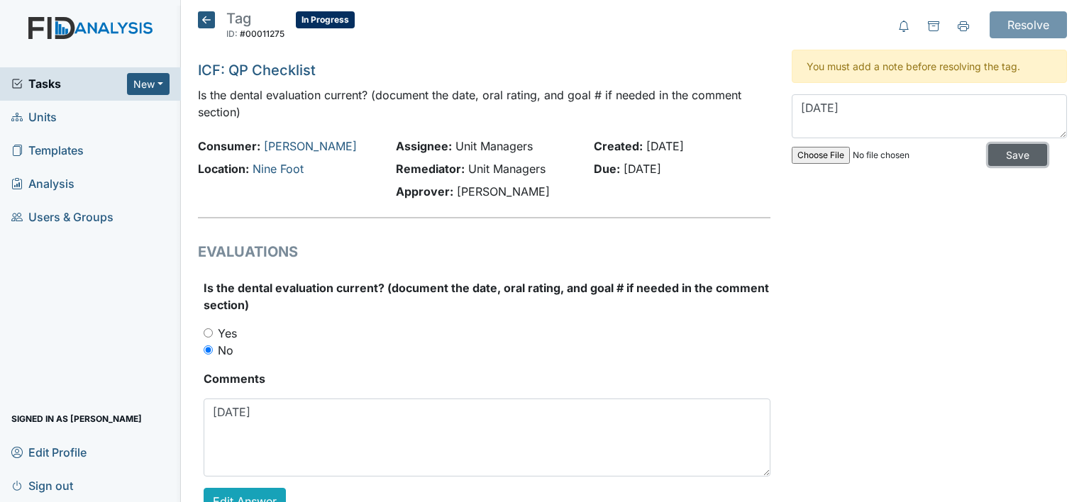
click at [1016, 162] on input "Save" at bounding box center [1017, 155] width 59 height 22
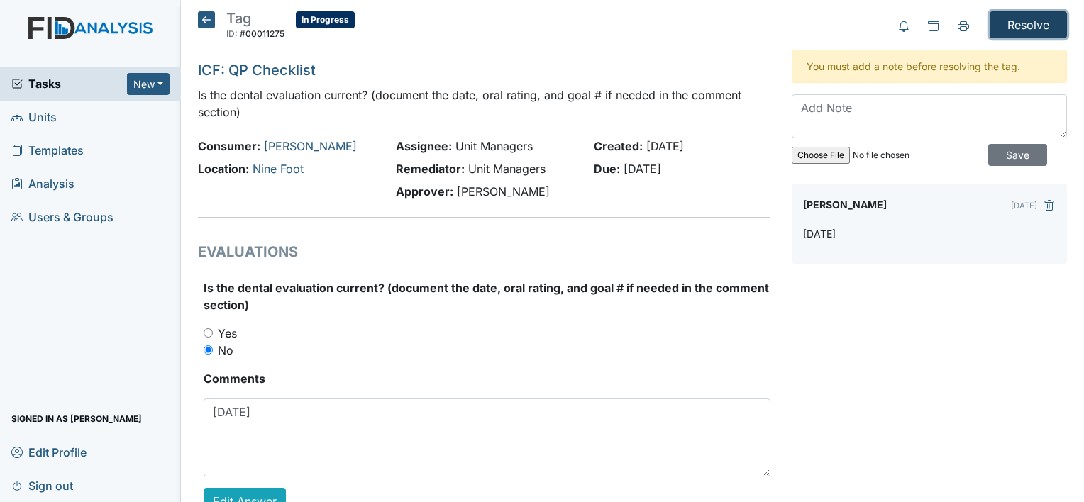
click at [1033, 33] on input "Resolve" at bounding box center [1028, 24] width 77 height 27
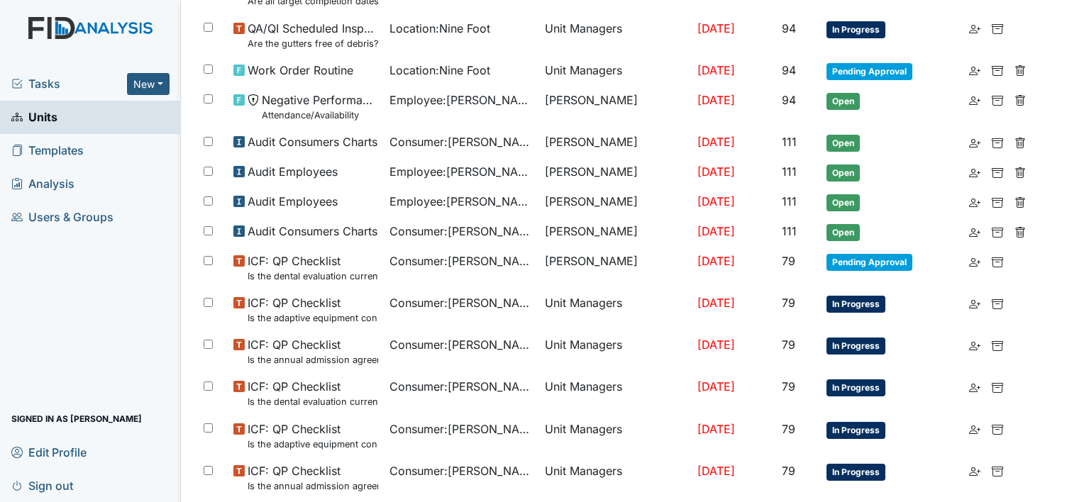
scroll to position [559, 0]
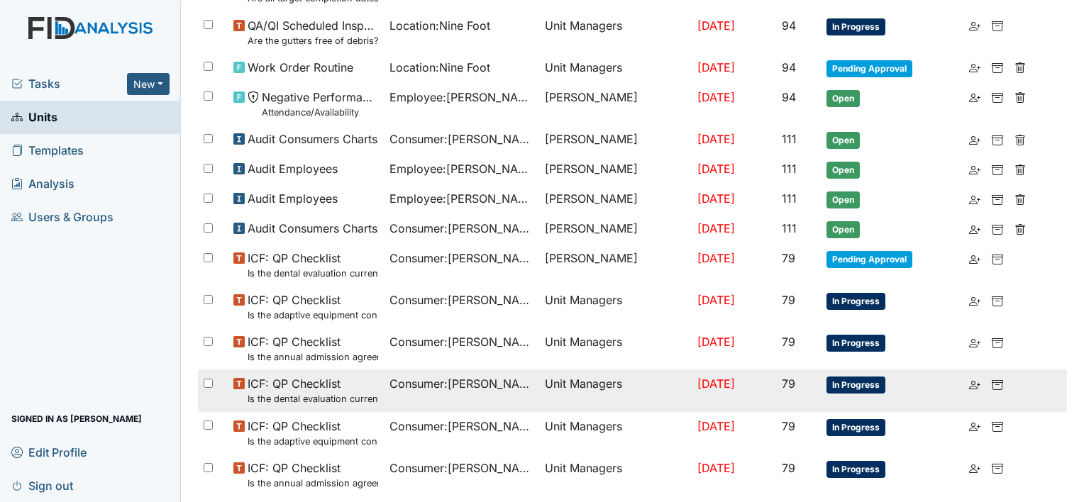
click at [859, 382] on span "In Progress" at bounding box center [855, 385] width 59 height 17
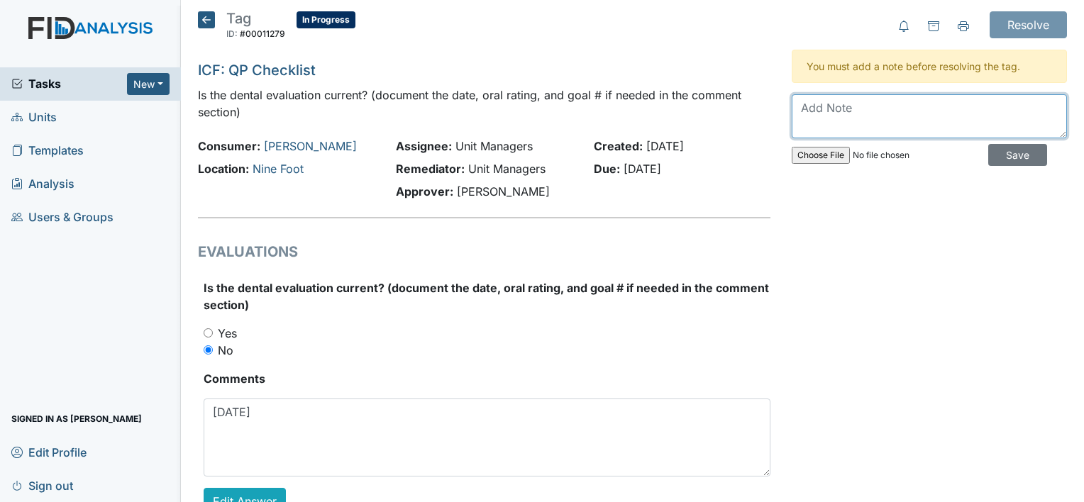
click at [878, 131] on textarea at bounding box center [929, 116] width 275 height 44
type textarea "[DATE]"
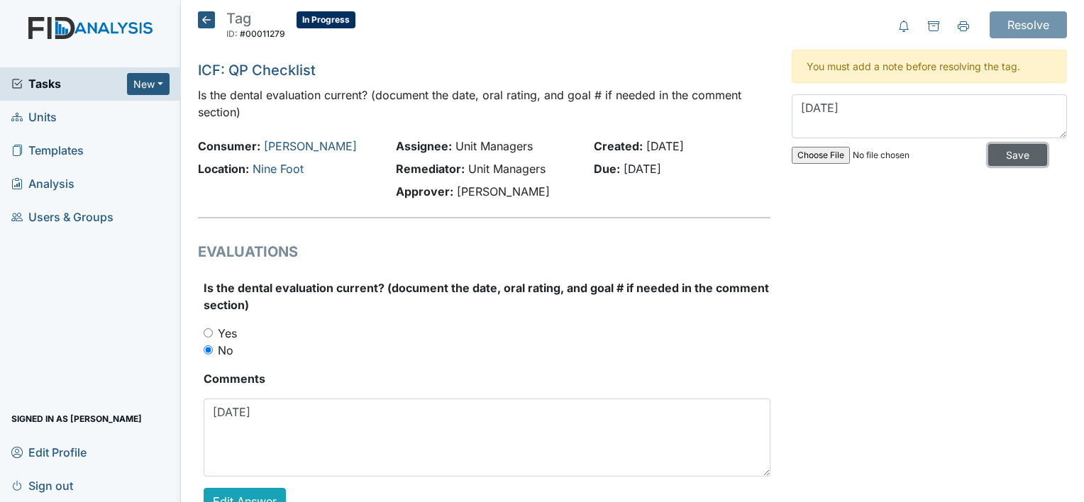
click at [1010, 159] on input "Save" at bounding box center [1017, 155] width 59 height 22
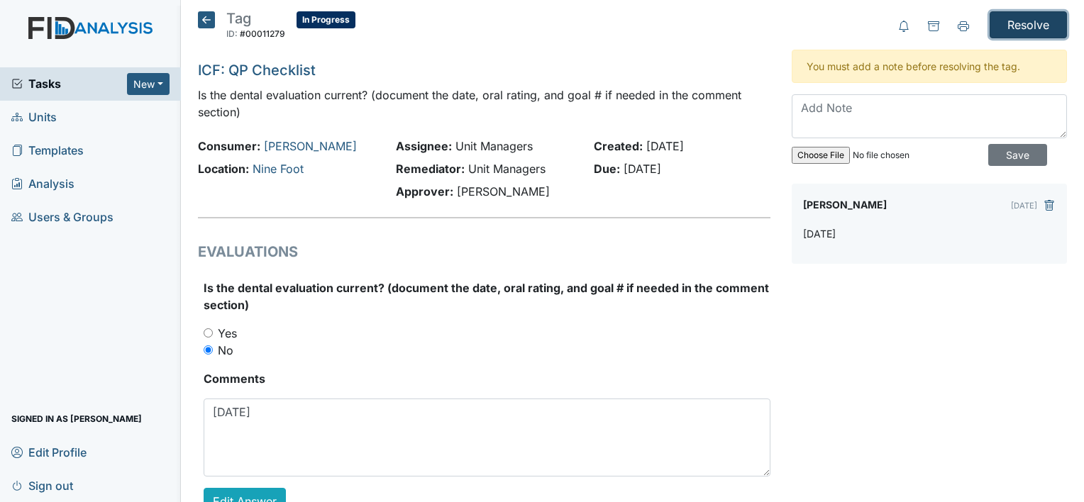
click at [1025, 32] on input "Resolve" at bounding box center [1028, 24] width 77 height 27
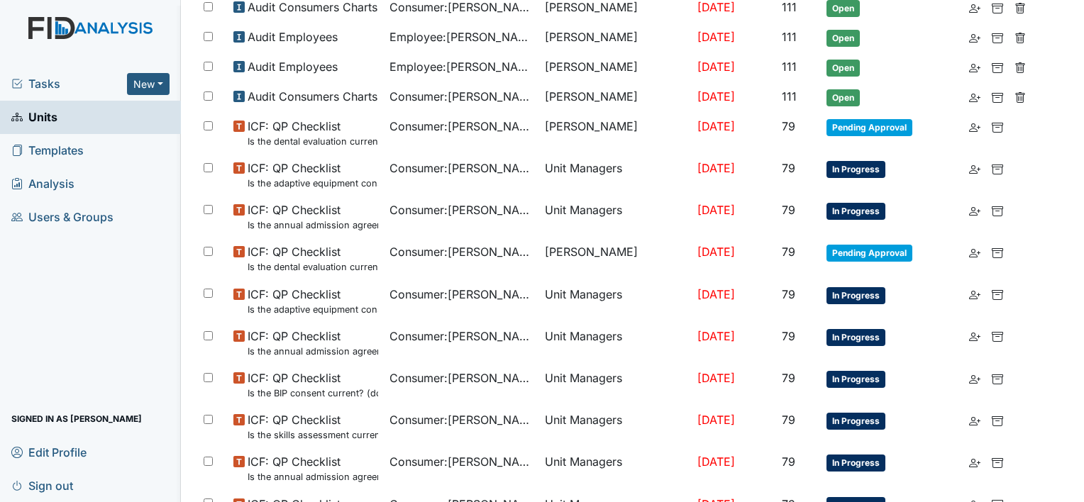
scroll to position [702, 0]
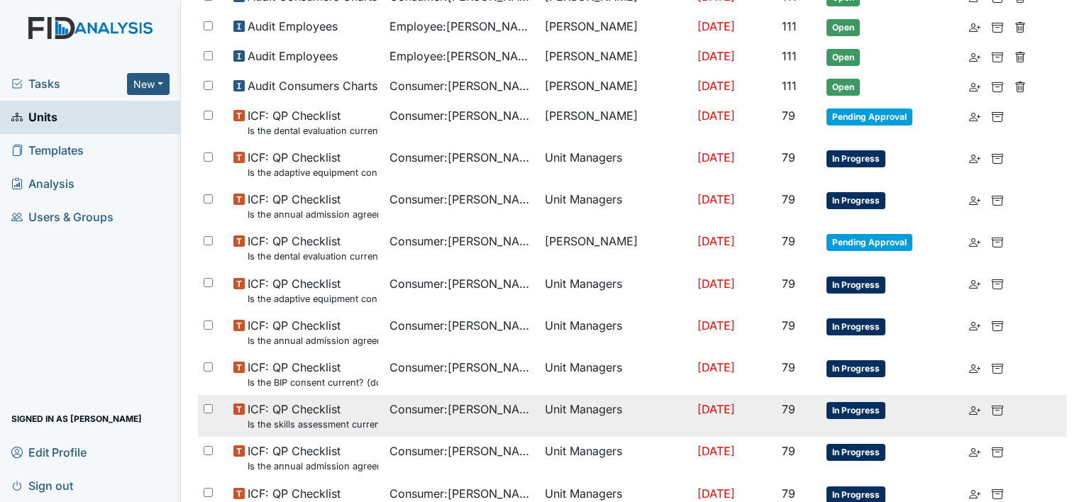
click at [855, 414] on span "In Progress" at bounding box center [855, 410] width 59 height 17
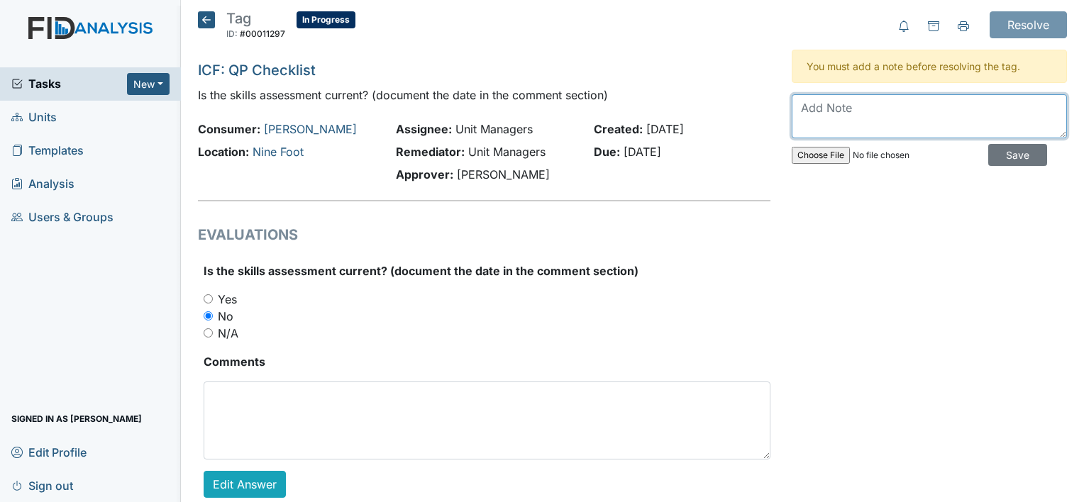
click at [868, 120] on textarea at bounding box center [929, 116] width 275 height 44
type textarea "completed"
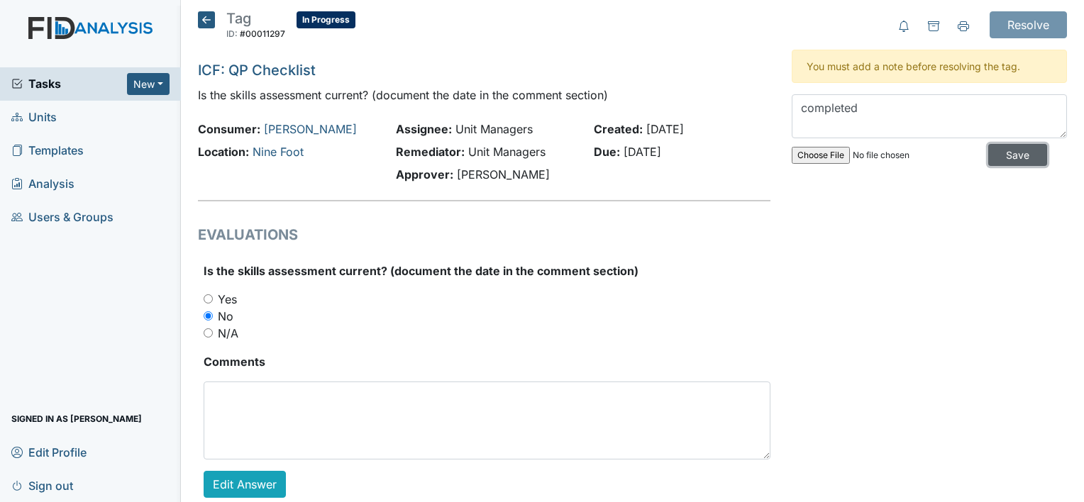
click at [997, 155] on input "Save" at bounding box center [1017, 155] width 59 height 22
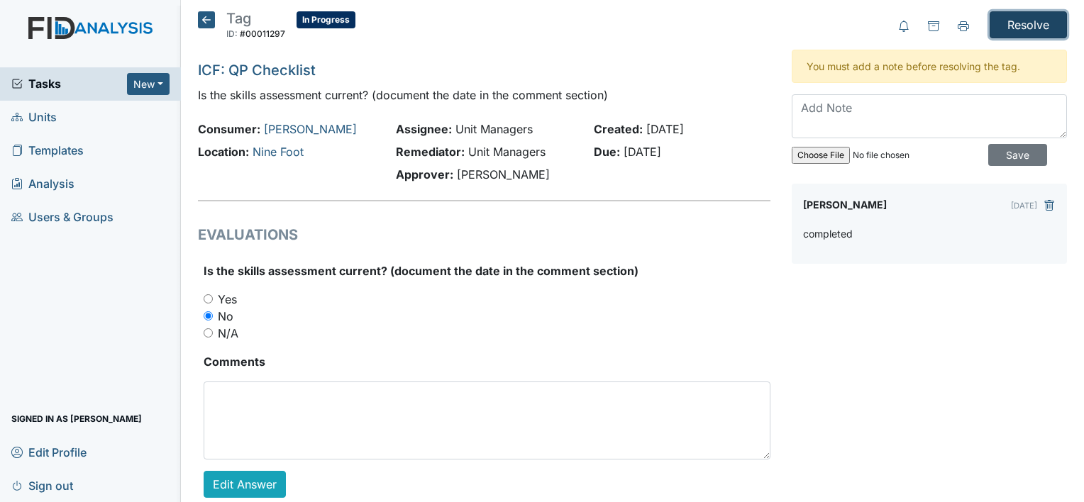
click at [1032, 28] on input "Resolve" at bounding box center [1028, 24] width 77 height 27
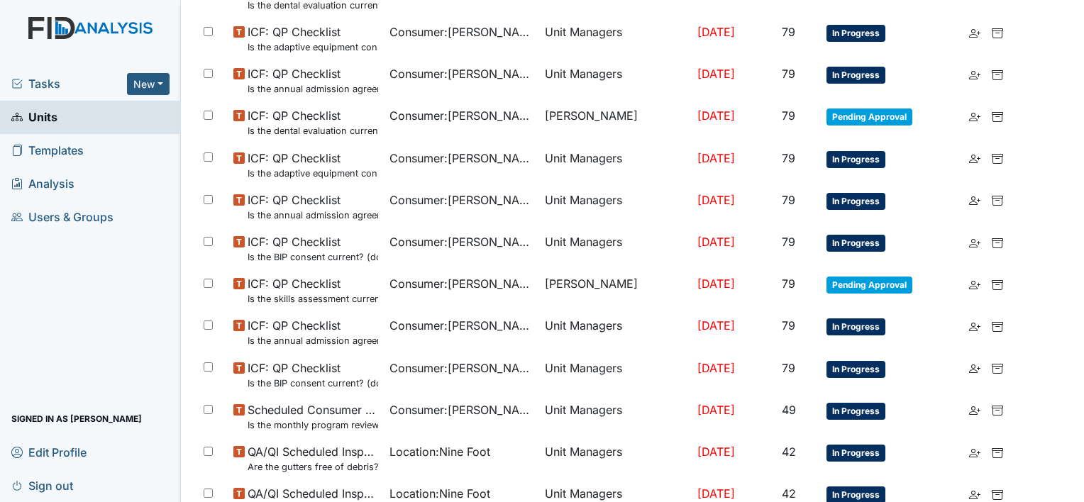
scroll to position [836, 0]
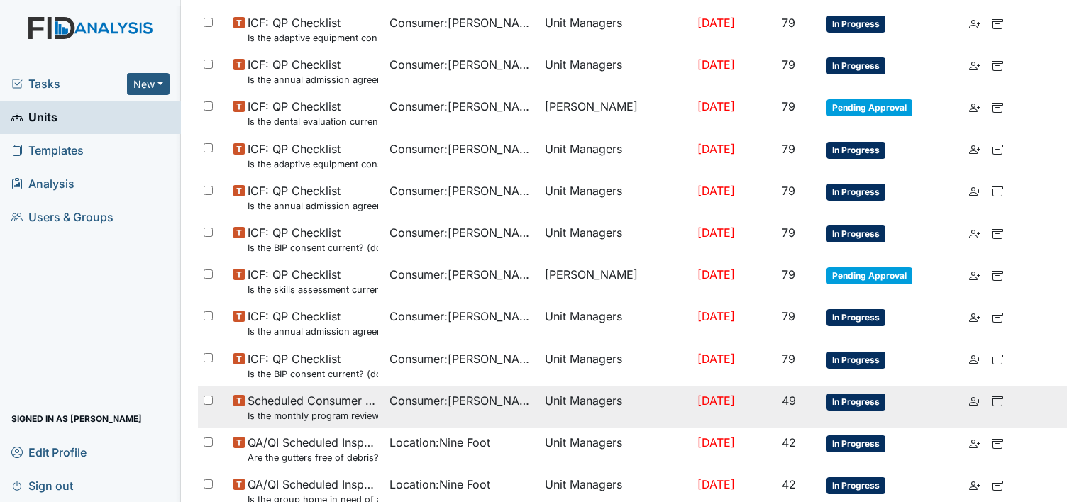
click at [857, 401] on span "In Progress" at bounding box center [855, 402] width 59 height 17
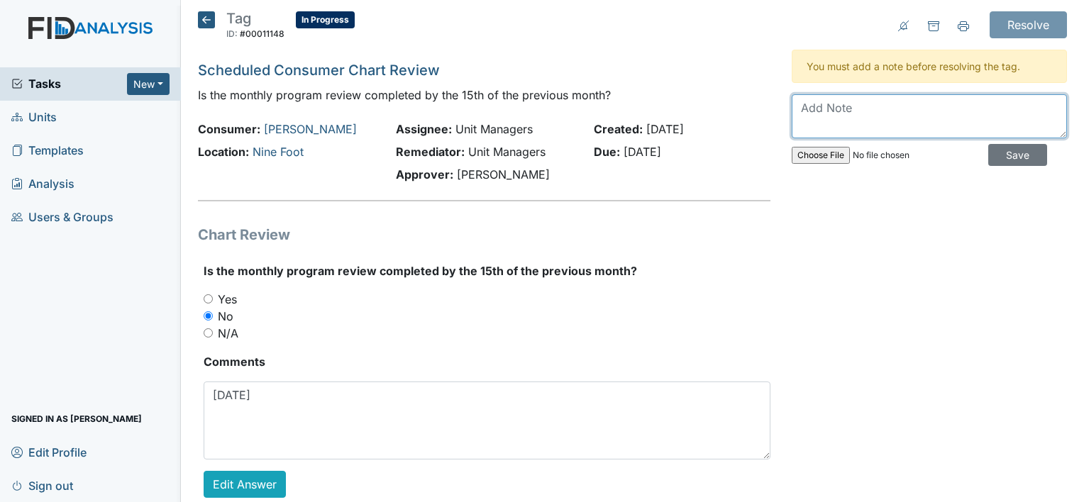
click at [937, 117] on textarea at bounding box center [929, 116] width 275 height 44
type textarea "that is before the 15th"
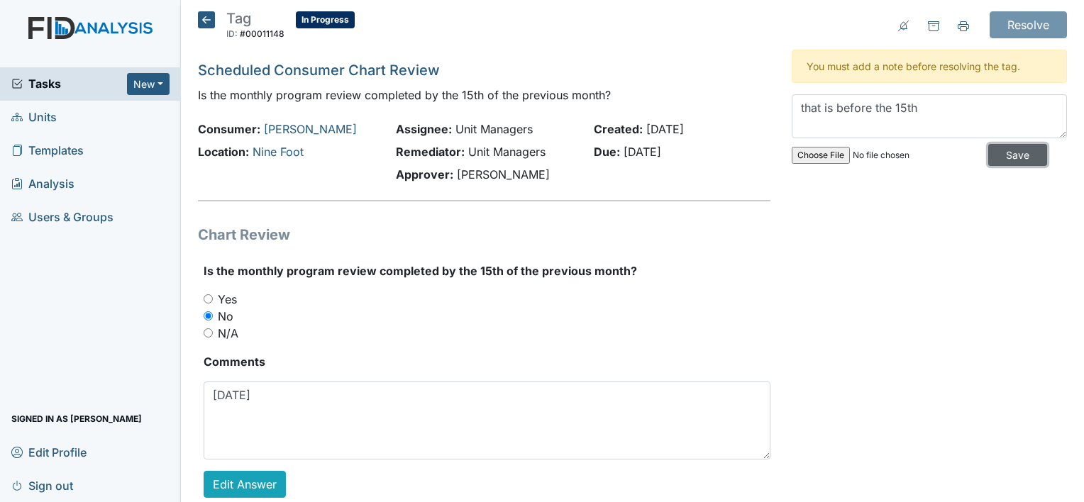
click at [995, 153] on input "Save" at bounding box center [1017, 155] width 59 height 22
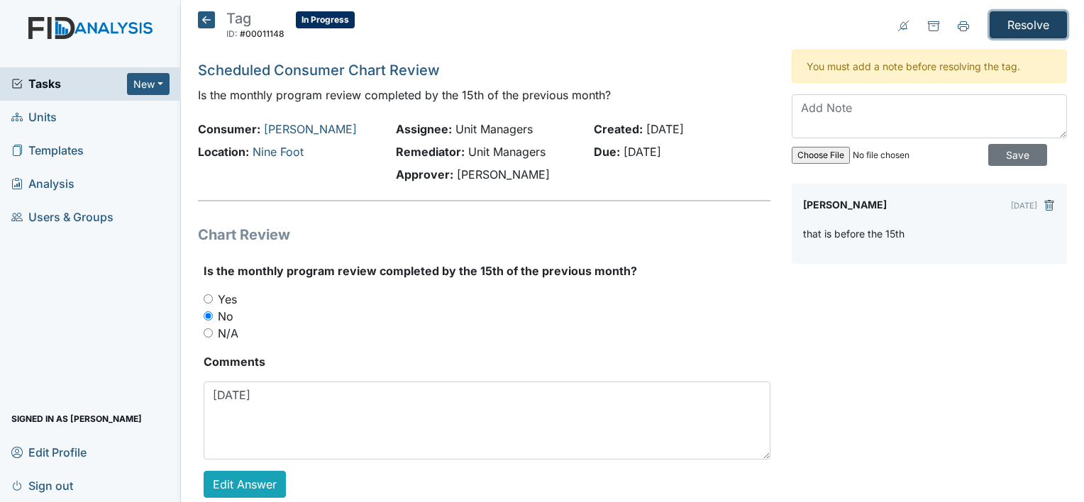
click at [1014, 31] on input "Resolve" at bounding box center [1028, 24] width 77 height 27
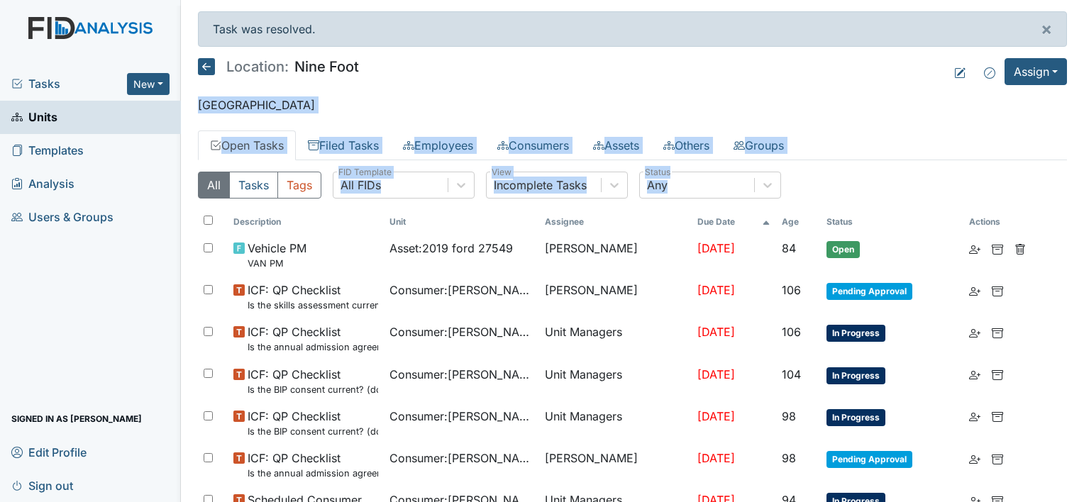
drag, startPoint x: 1072, startPoint y: 86, endPoint x: 1082, endPoint y: 223, distance: 138.0
click at [1082, 223] on main "Task was resolved. × Location: Nine Foot Assign Assign Form Assign Inspection A…" at bounding box center [632, 251] width 903 height 502
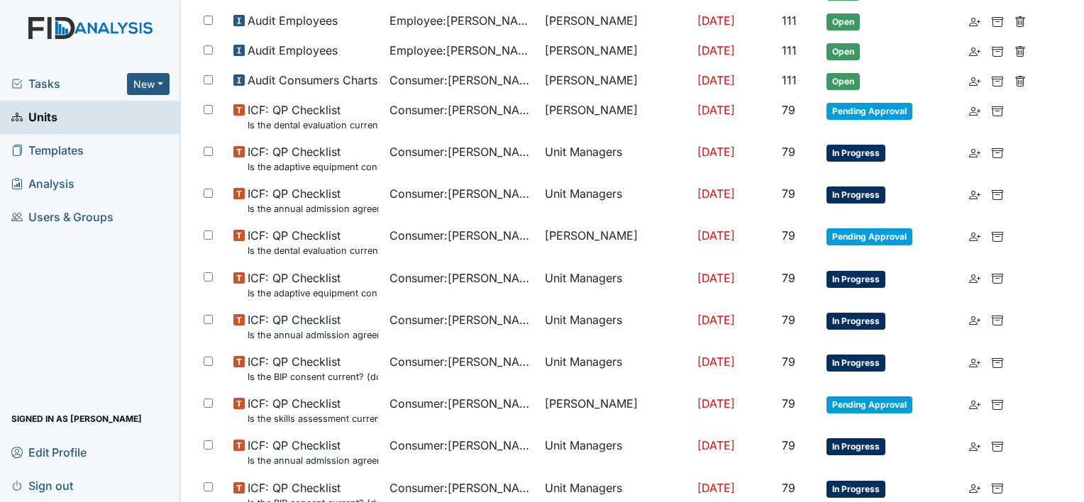
scroll to position [712, 0]
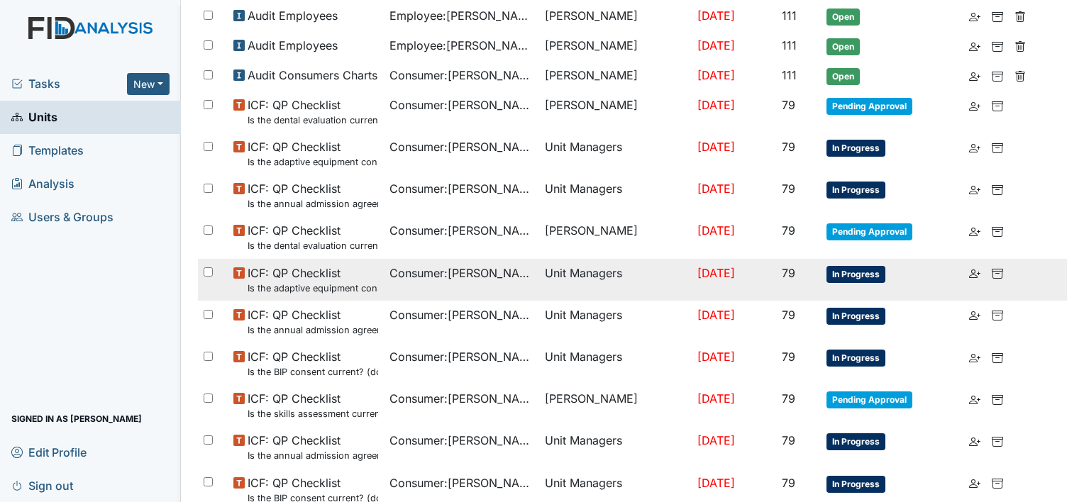
click at [1055, 284] on tr "ICF: QP Checklist Is the adaptive equipment consent current? (document the date…" at bounding box center [632, 280] width 869 height 42
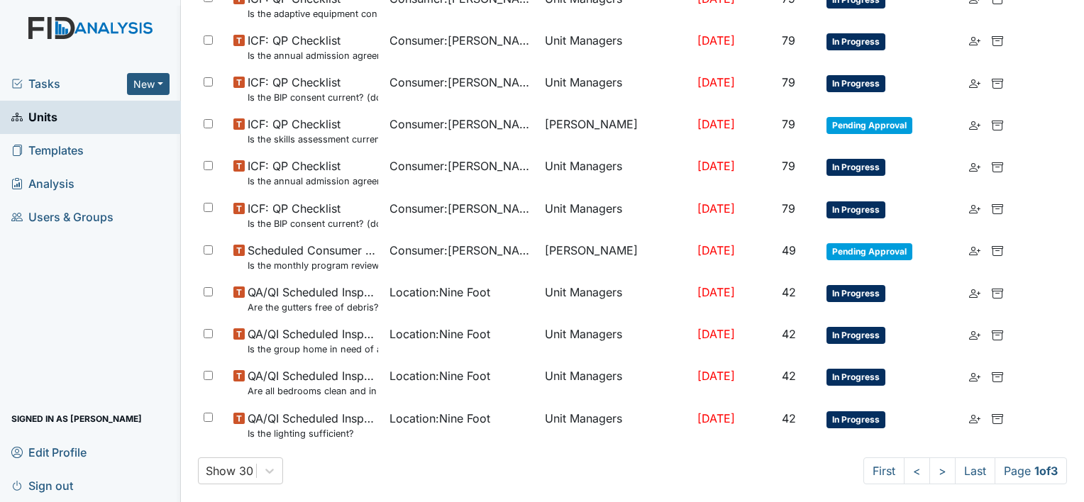
scroll to position [999, 0]
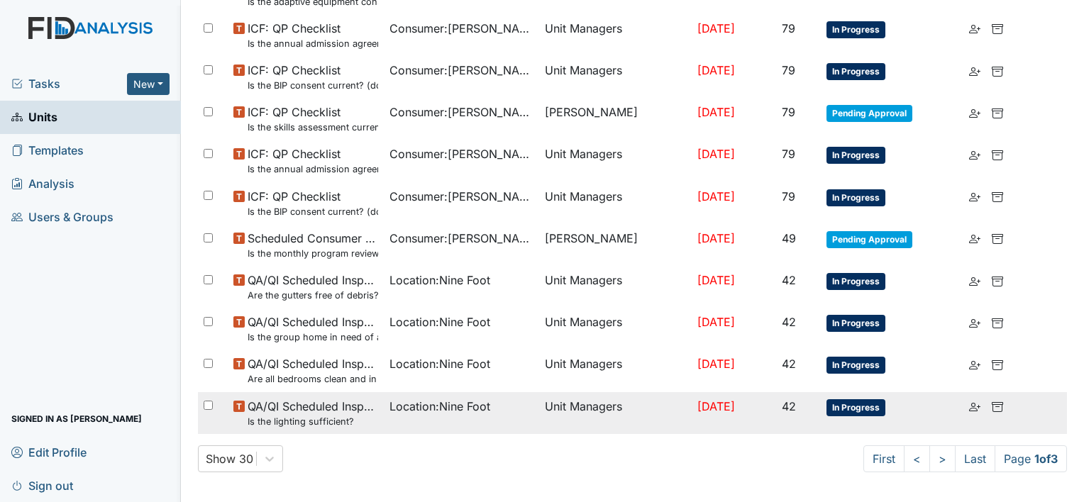
click at [405, 414] on td "Location : Nine Foot" at bounding box center [462, 413] width 156 height 42
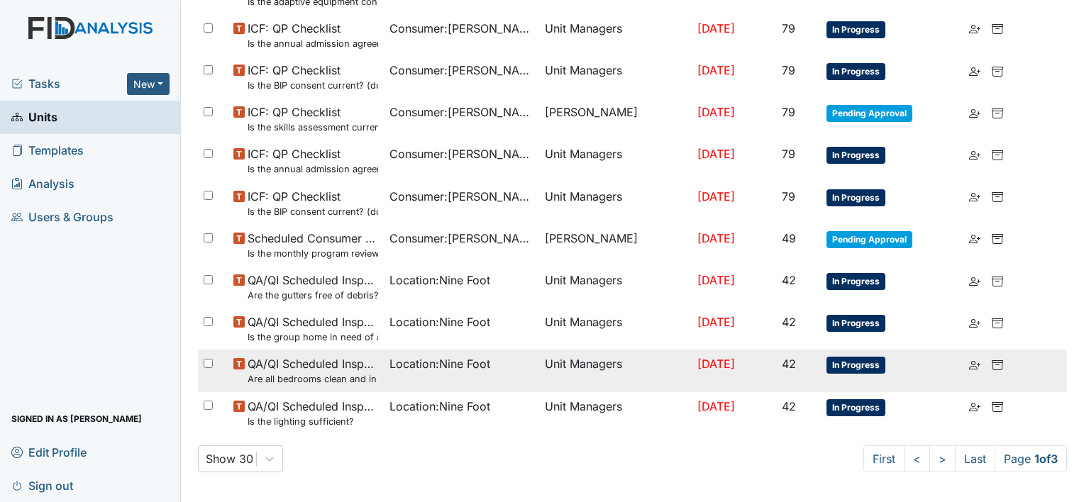
click at [343, 372] on small "Are all bedrooms clean and in good repair?" at bounding box center [313, 378] width 131 height 13
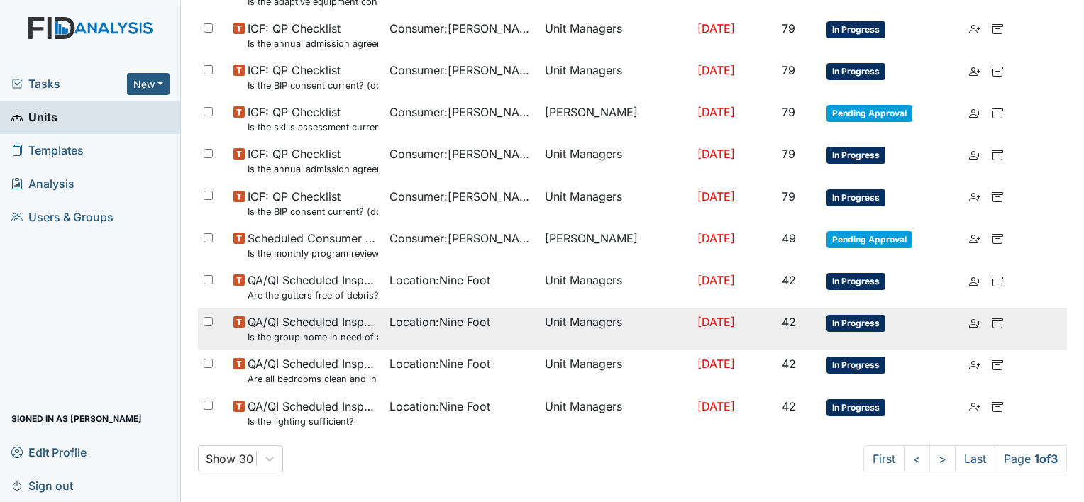
click at [348, 323] on span "QA/QI Scheduled Inspection Is the group home in need of any outside repairs (pa…" at bounding box center [313, 329] width 131 height 31
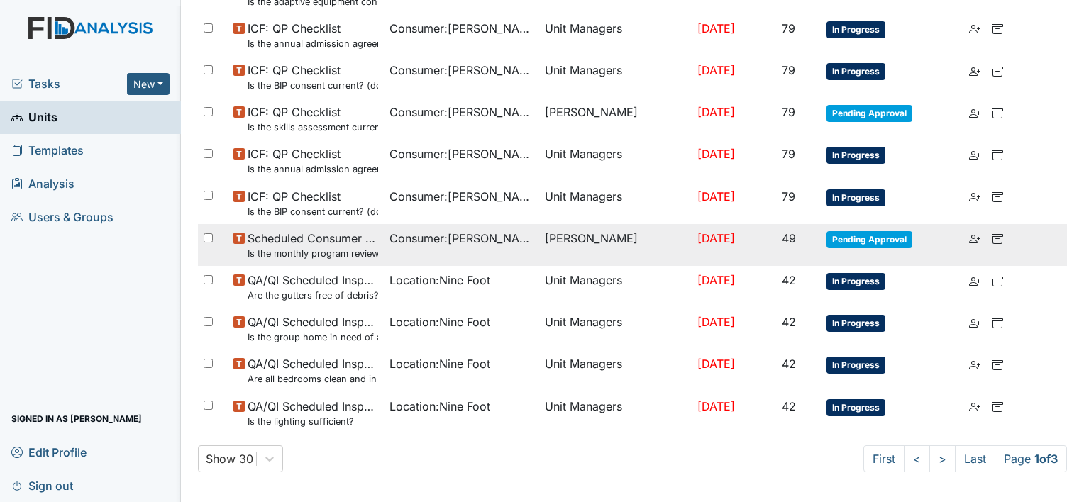
click at [327, 238] on span "Scheduled Consumer Chart Review Is the monthly program review completed by the …" at bounding box center [313, 245] width 131 height 31
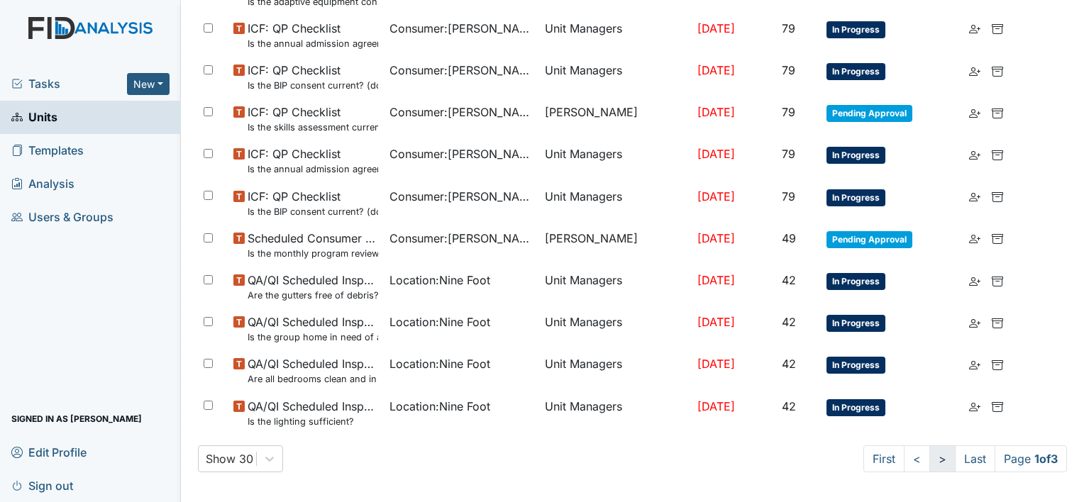
click at [929, 456] on link ">" at bounding box center [942, 458] width 26 height 27
click at [929, 456] on link ">" at bounding box center [940, 458] width 26 height 27
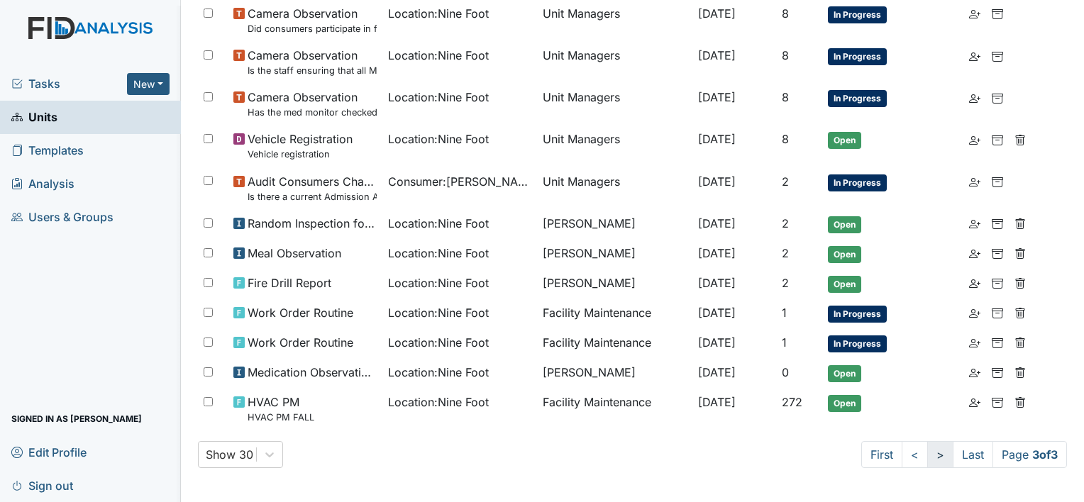
scroll to position [919, 0]
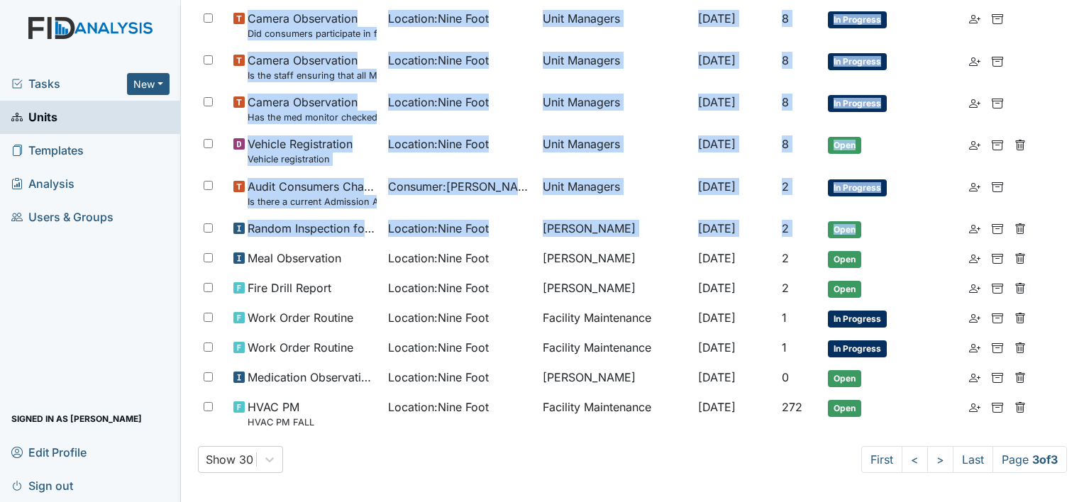
drag, startPoint x: 1026, startPoint y: 231, endPoint x: 1084, endPoint y: 224, distance: 57.8
click at [1083, 224] on html "Tasks New Form Inspection Document Bundle Units Templates Analysis Users & Grou…" at bounding box center [542, 251] width 1084 height 502
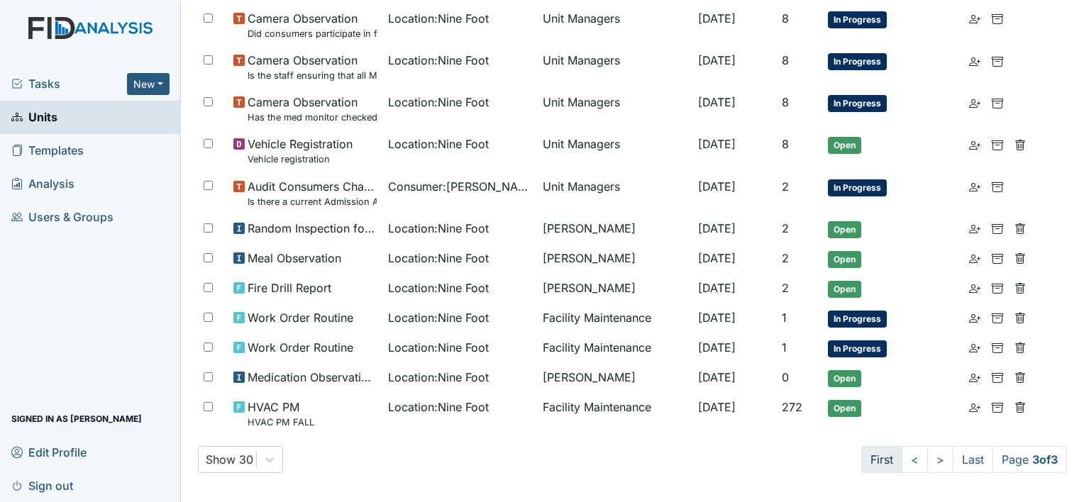
click at [868, 448] on link "First" at bounding box center [881, 459] width 41 height 27
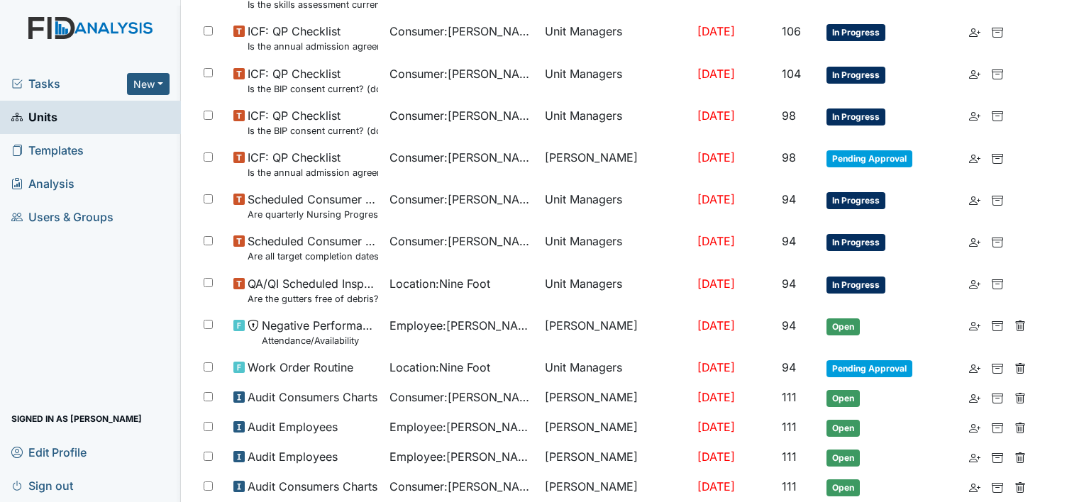
scroll to position [299, 0]
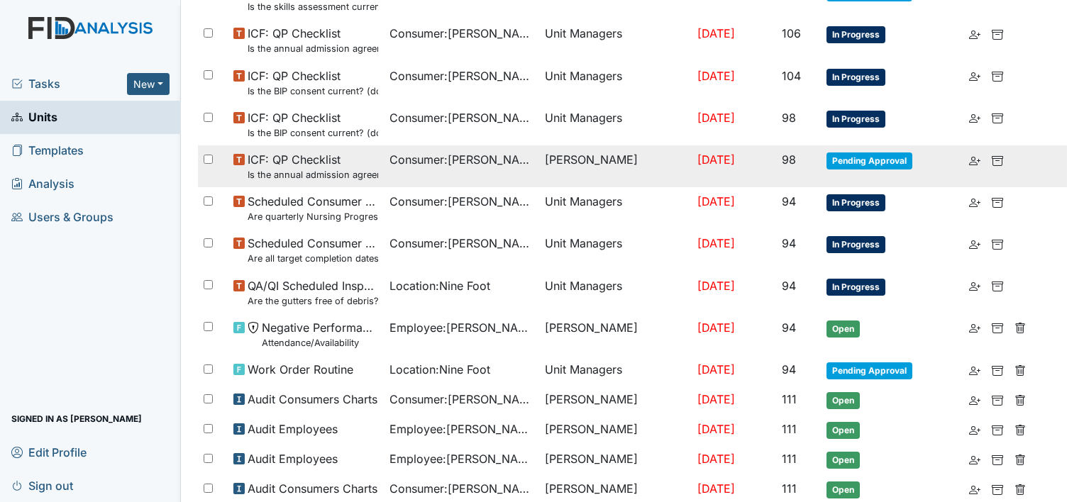
click at [885, 164] on span "Pending Approval" at bounding box center [869, 161] width 86 height 17
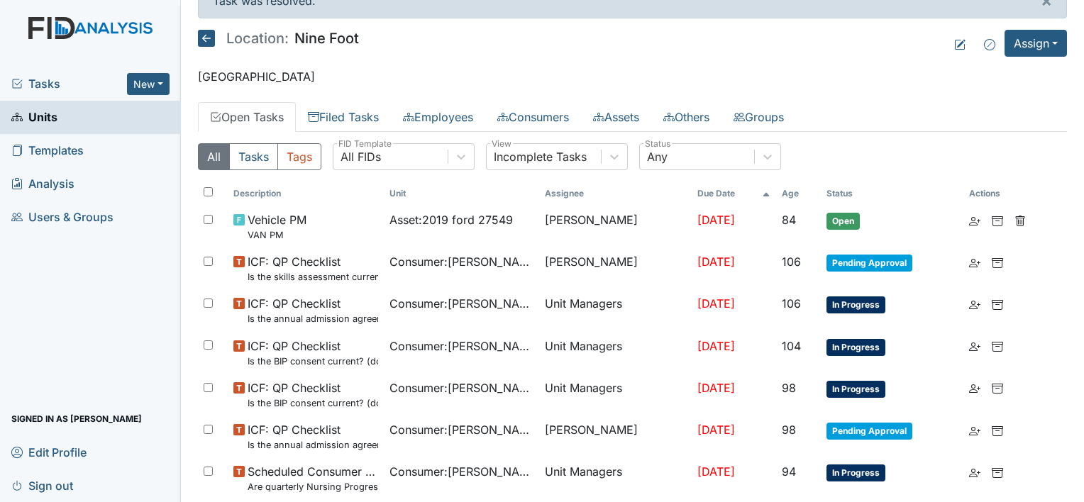
scroll to position [0, 0]
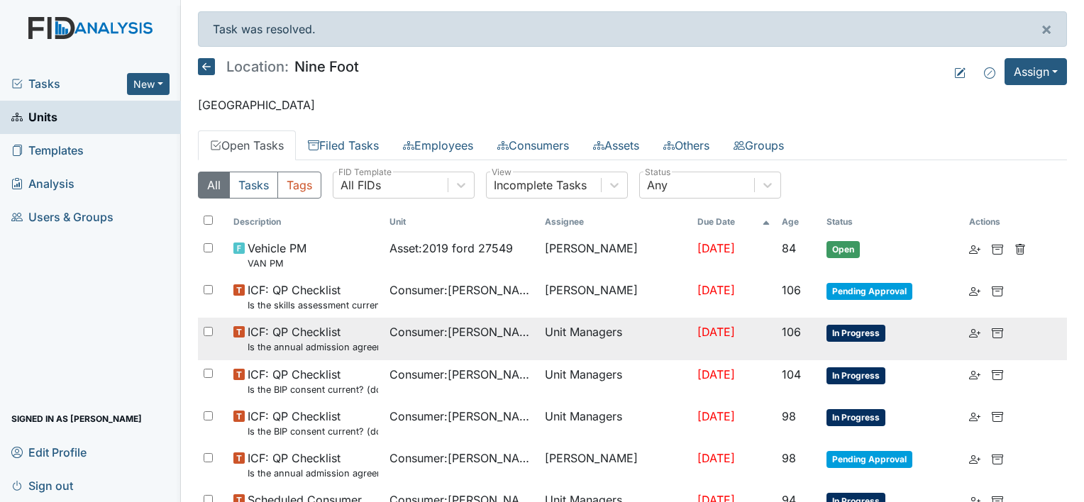
click at [868, 337] on span "In Progress" at bounding box center [855, 333] width 59 height 17
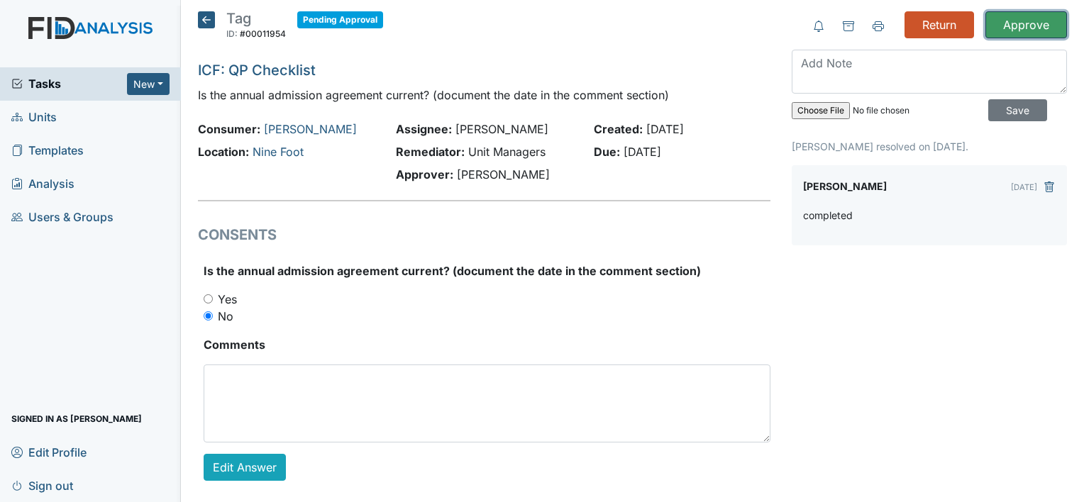
click at [1026, 17] on input "Approve" at bounding box center [1026, 24] width 82 height 27
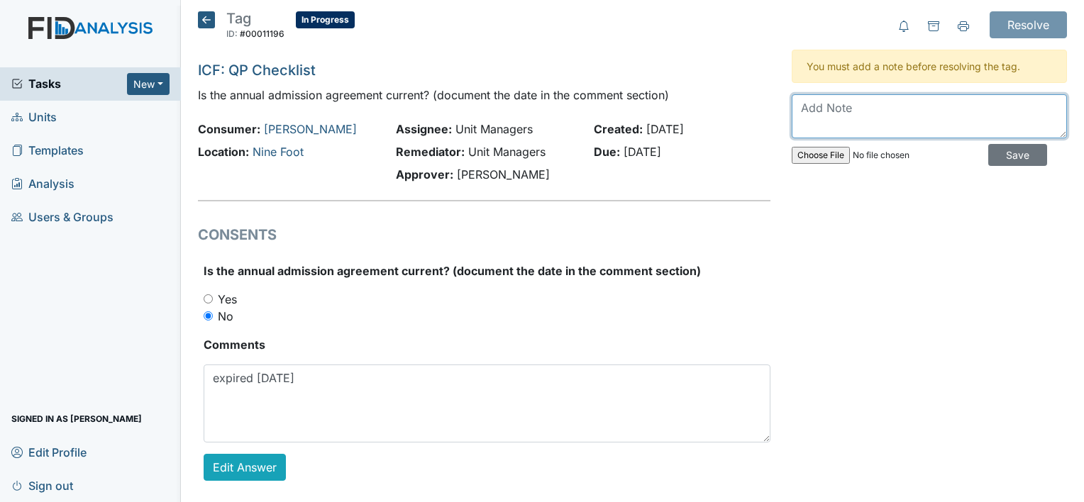
click at [908, 124] on textarea at bounding box center [929, 116] width 275 height 44
type textarea "sent to guardian again"
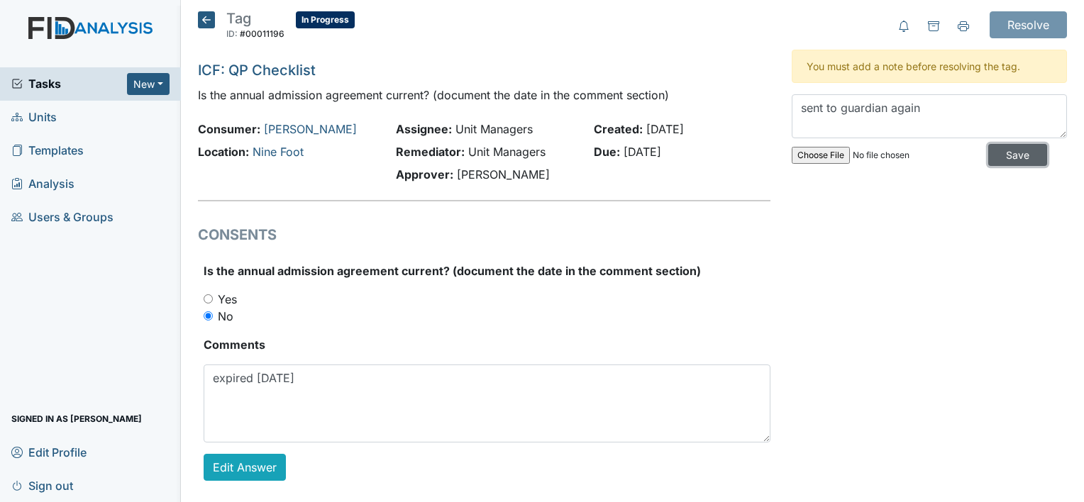
click at [992, 155] on input "Save" at bounding box center [1017, 155] width 59 height 22
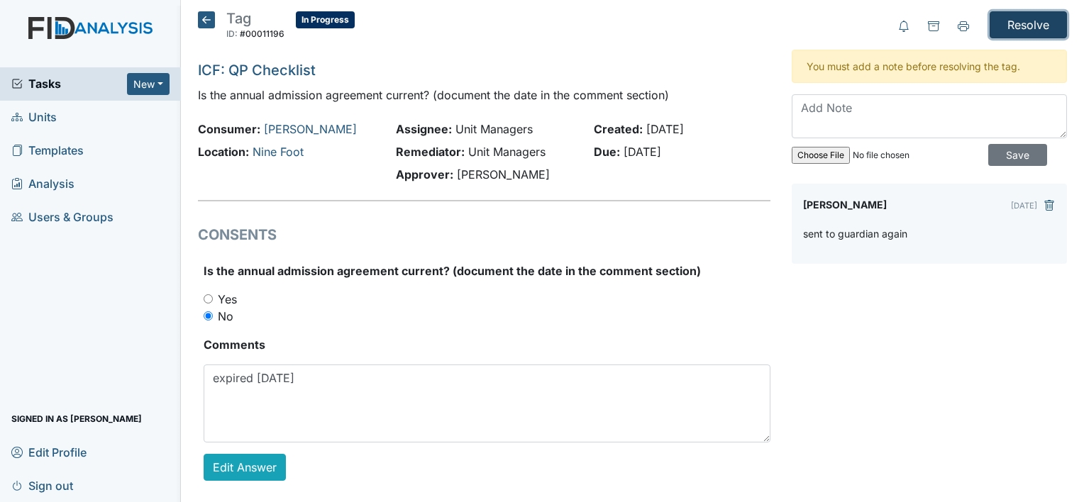
click at [997, 26] on input "Resolve" at bounding box center [1028, 24] width 77 height 27
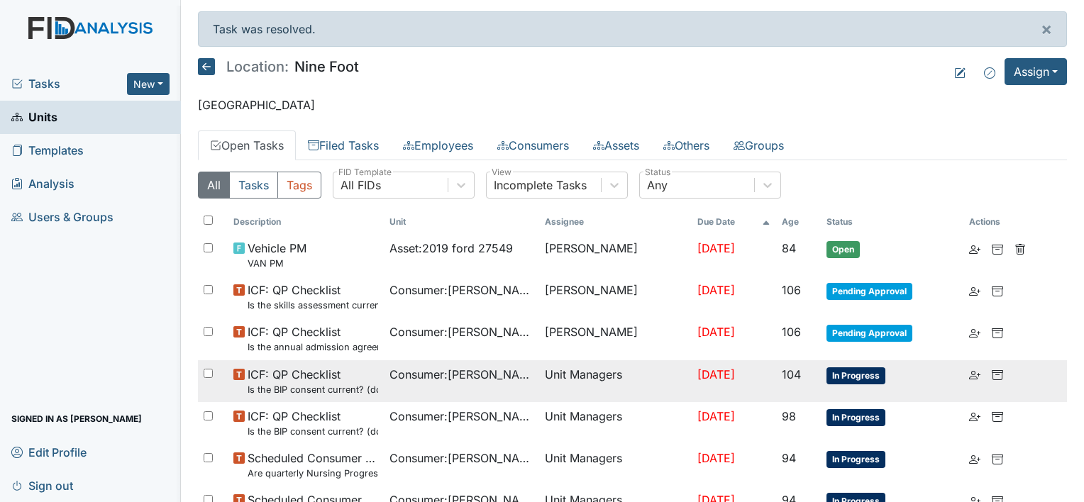
click at [857, 374] on span "In Progress" at bounding box center [855, 375] width 59 height 17
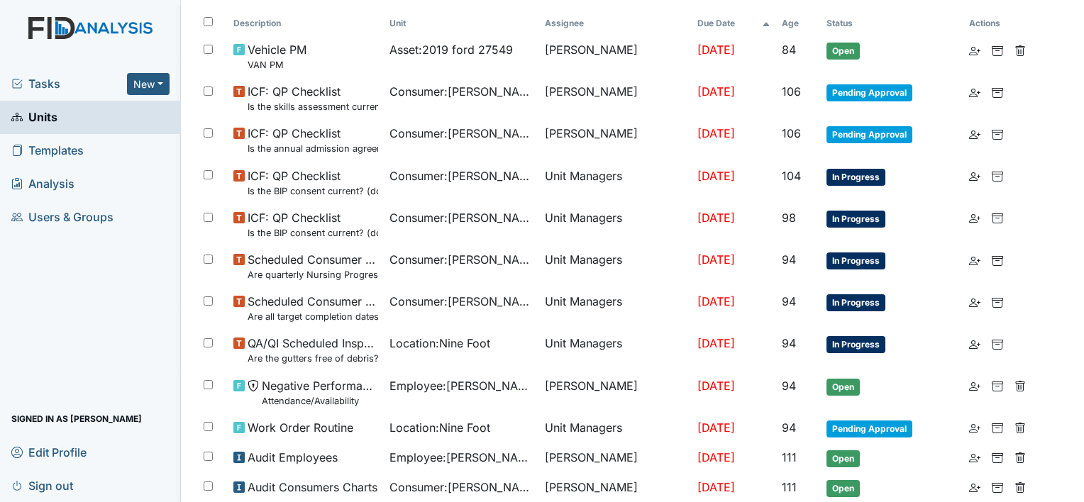
scroll to position [195, 0]
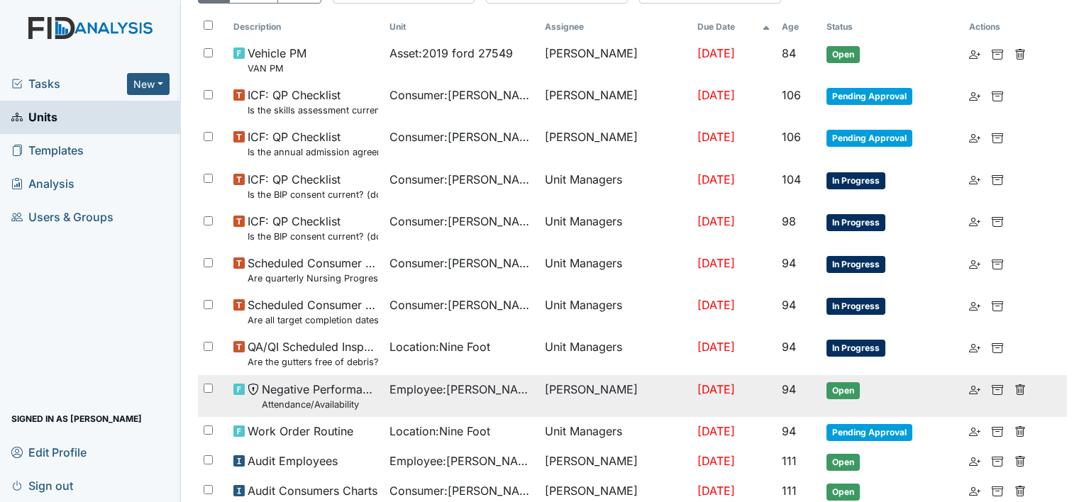
click at [583, 400] on td "[PERSON_NAME]" at bounding box center [615, 396] width 153 height 42
click at [860, 388] on span "Open" at bounding box center [842, 390] width 33 height 17
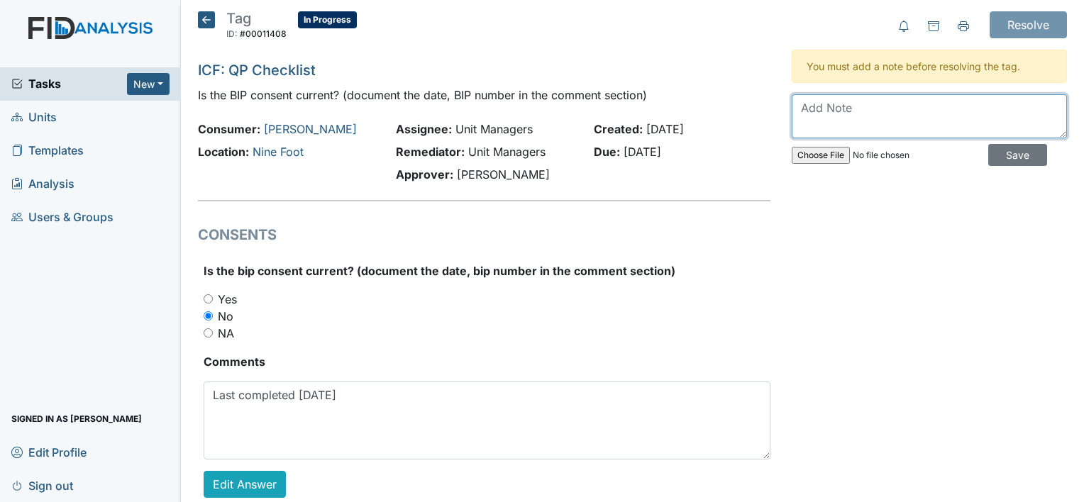
click at [880, 104] on textarea at bounding box center [929, 116] width 275 height 44
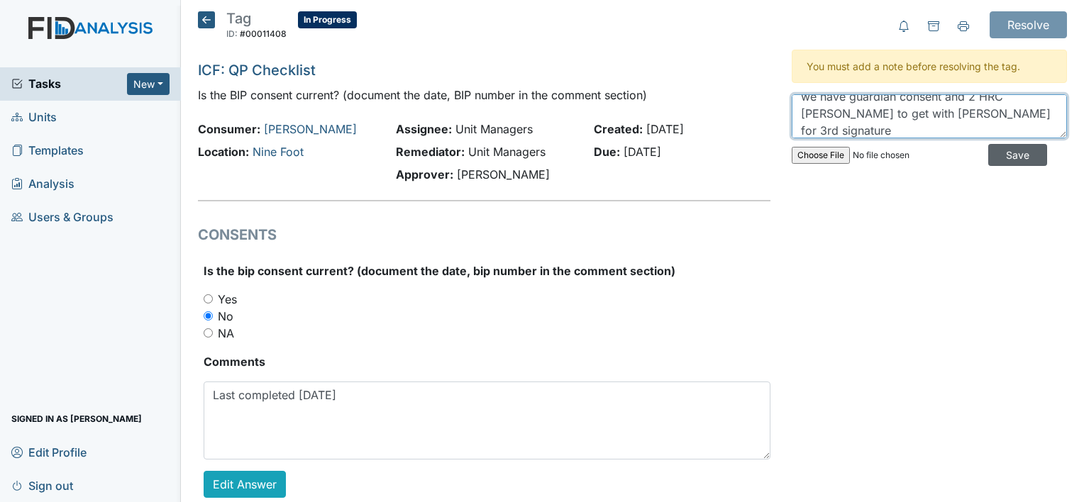
type textarea "we have guardian consent and 2 HRC [PERSON_NAME] to get with [PERSON_NAME] for …"
click at [1014, 153] on input "Save" at bounding box center [1017, 155] width 59 height 22
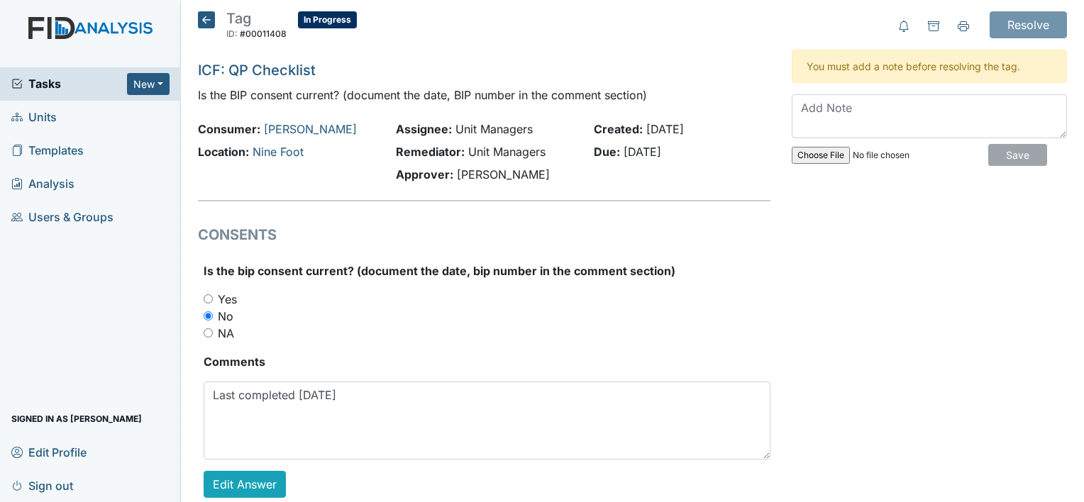
scroll to position [0, 0]
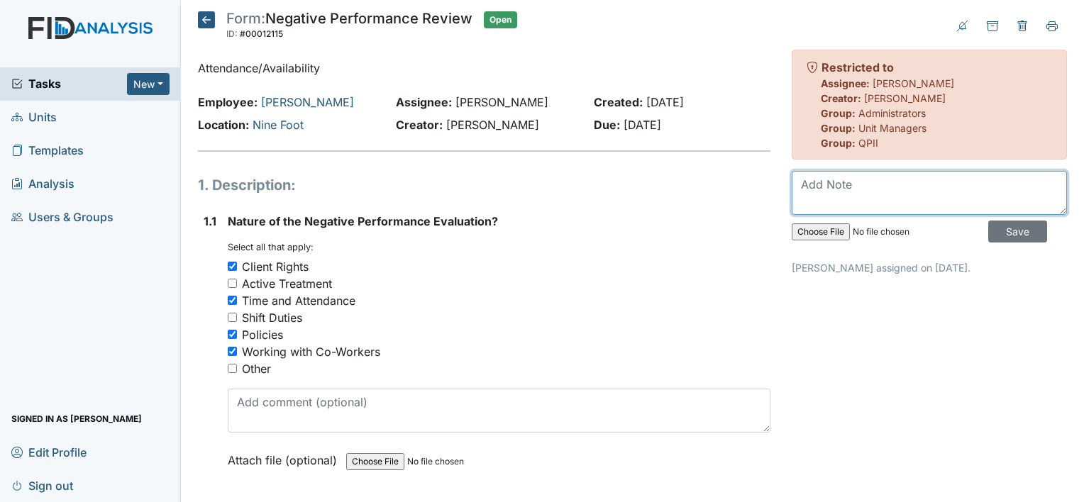
click at [884, 202] on textarea at bounding box center [929, 193] width 275 height 44
type textarea "did not review in timely manner"
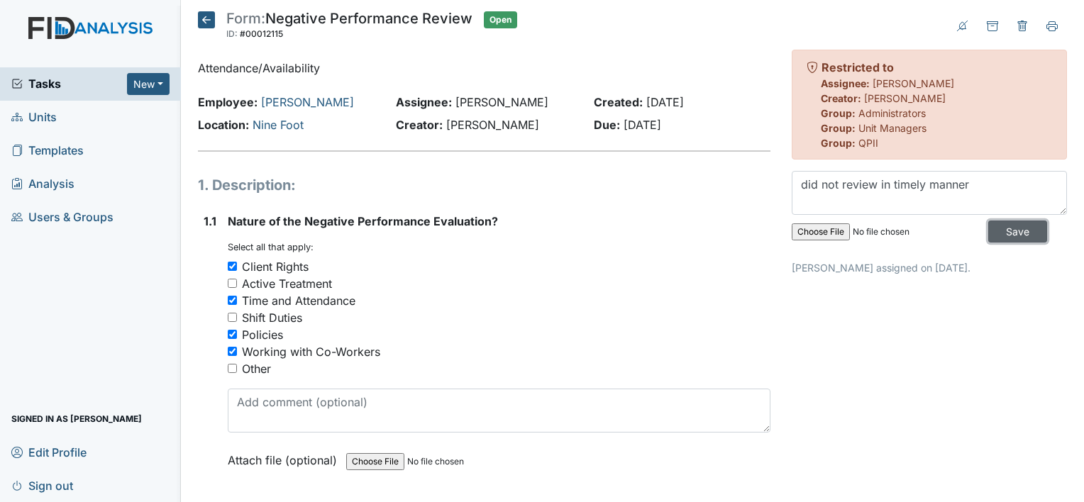
click at [1019, 233] on input "Save" at bounding box center [1017, 232] width 59 height 22
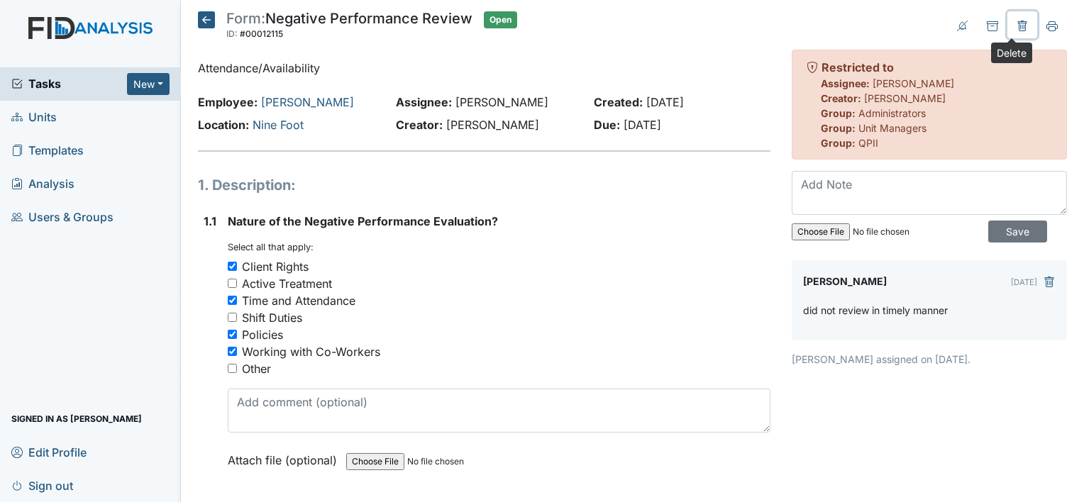
click at [1017, 26] on icon at bounding box center [1021, 26] width 9 height 11
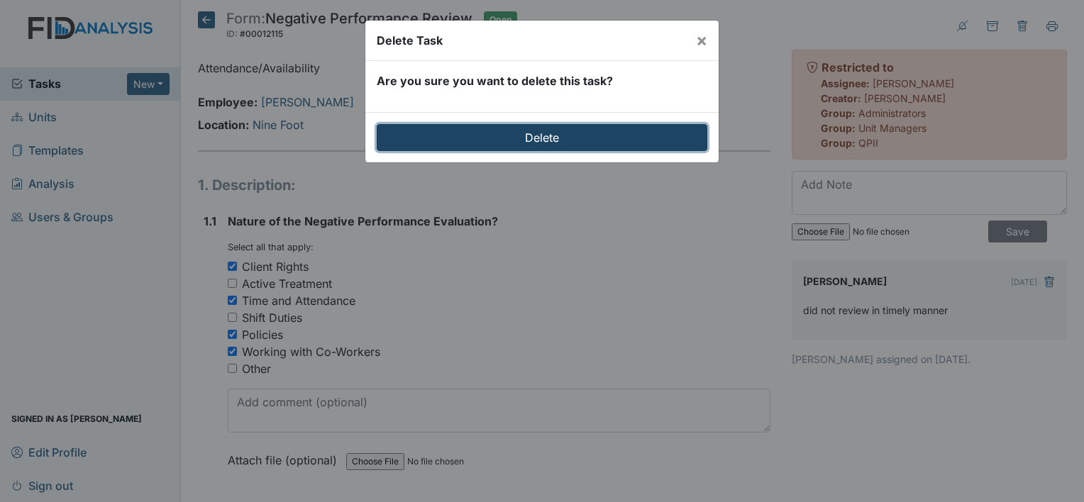
click at [589, 131] on input "Delete" at bounding box center [542, 137] width 331 height 27
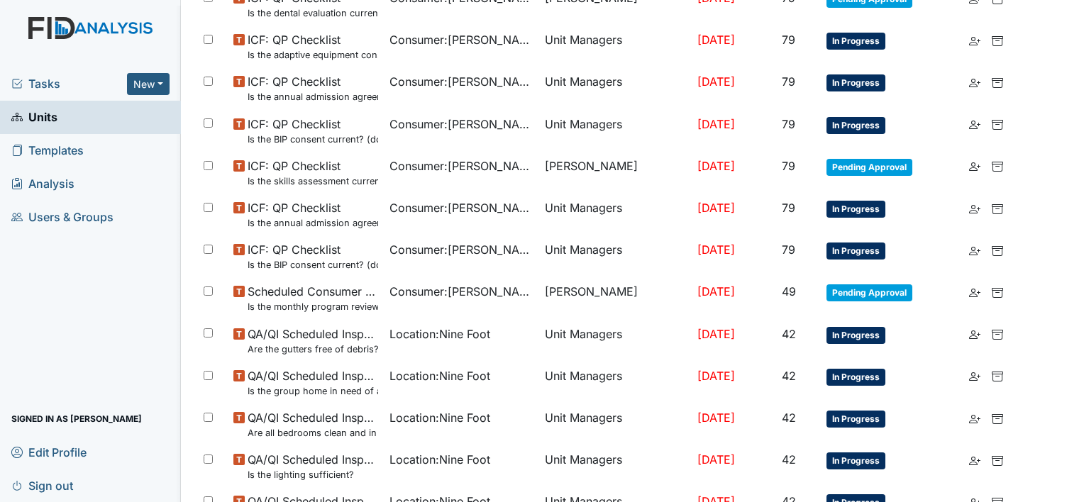
scroll to position [866, 0]
